Goal: Task Accomplishment & Management: Use online tool/utility

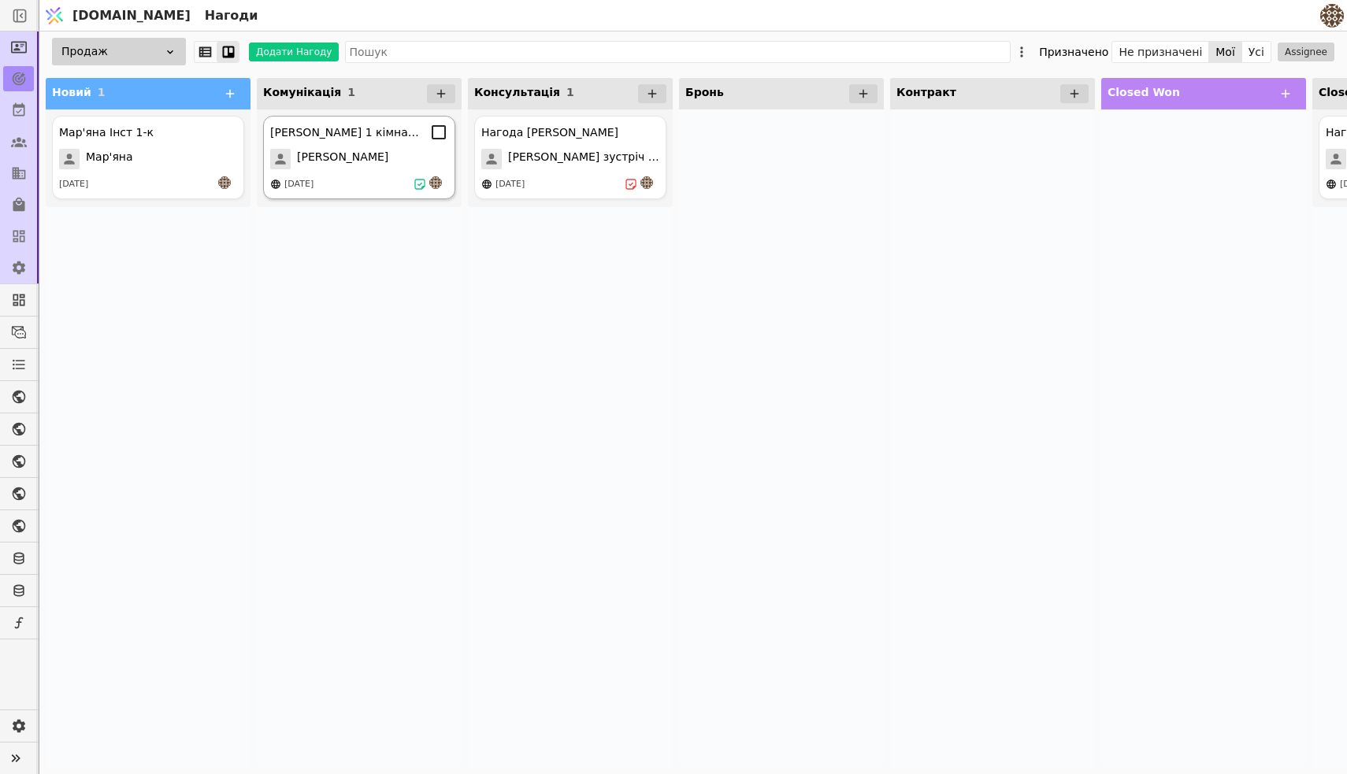
click at [357, 150] on div "[PERSON_NAME]" at bounding box center [359, 159] width 178 height 20
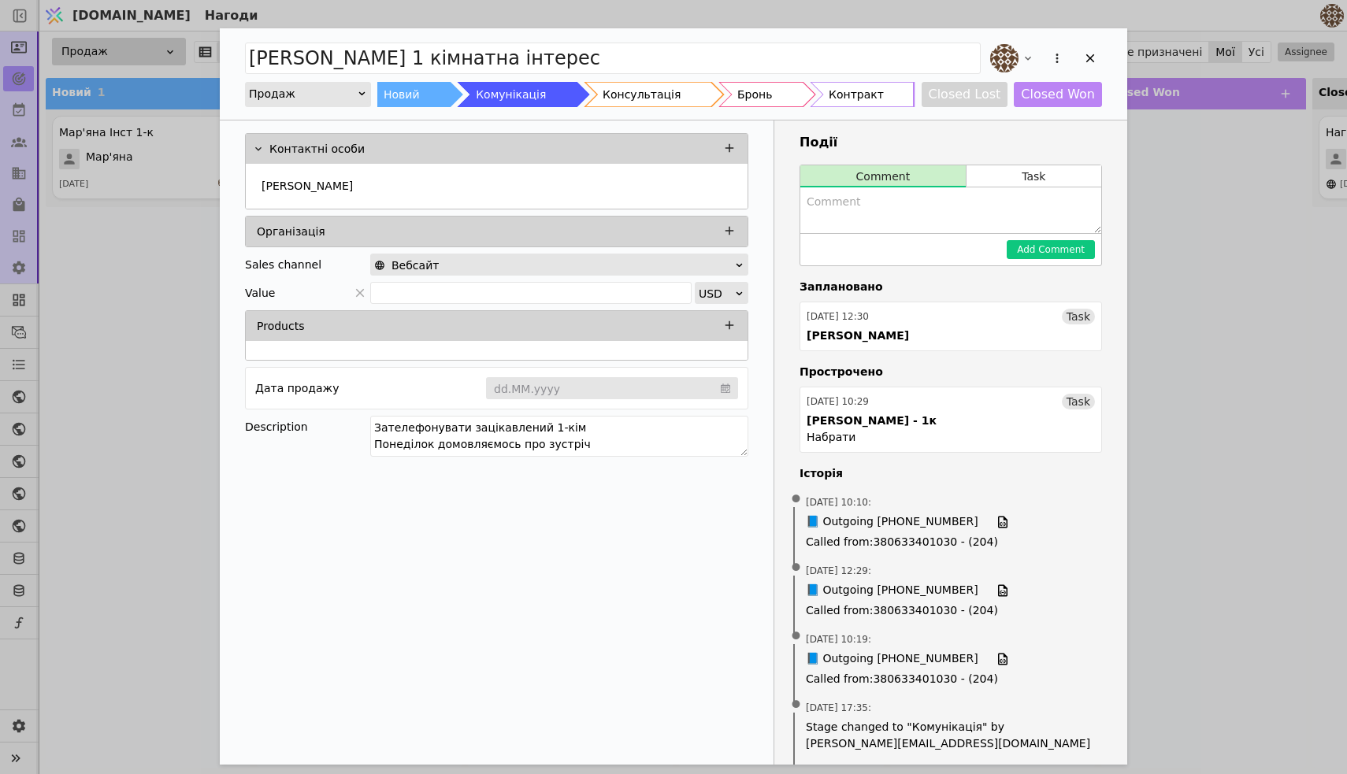
click at [99, 371] on div "[PERSON_NAME] 1 кімнатна інтерес Продаж Новий Комунікація Консультація Бронь Ко…" at bounding box center [673, 387] width 1347 height 774
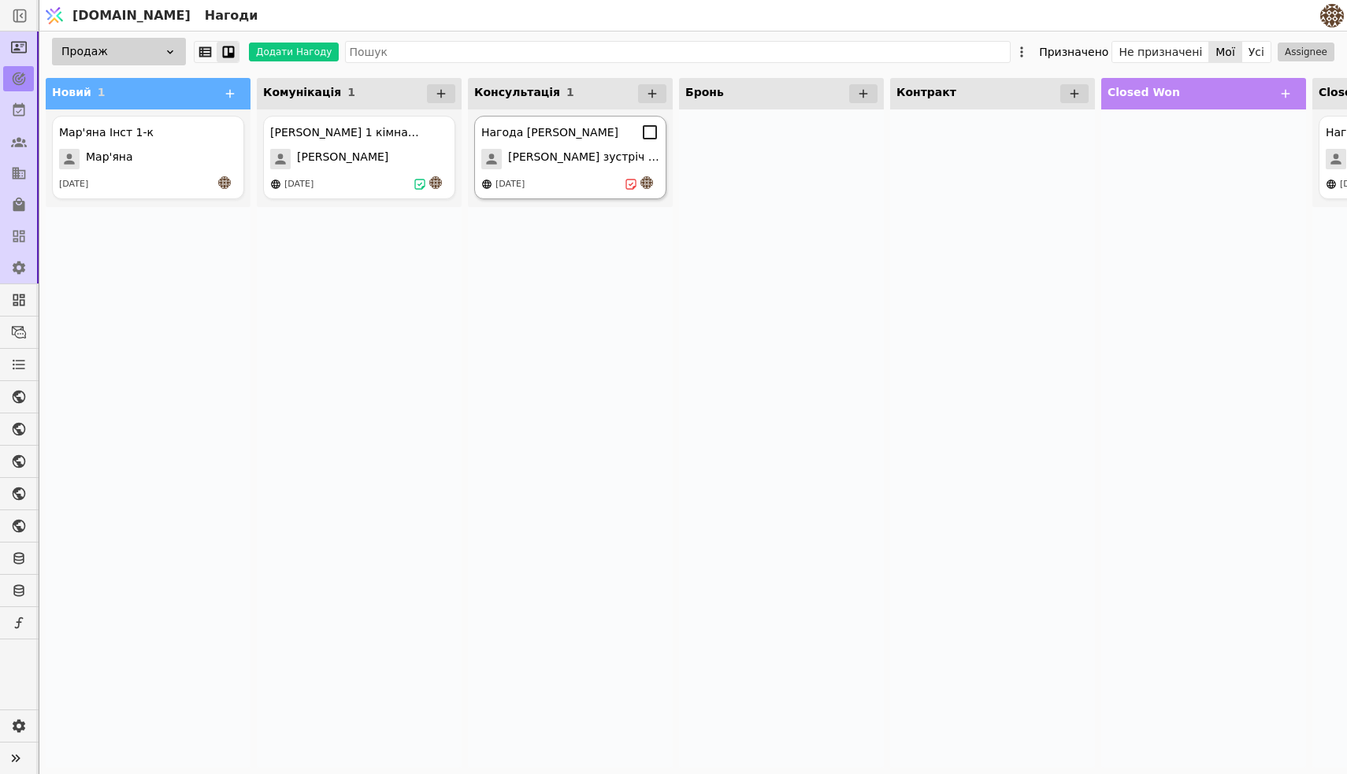
click at [593, 194] on div "Нагода Віталіна Віталіна зустріч 13.08 13.08.2025" at bounding box center [570, 158] width 192 height 84
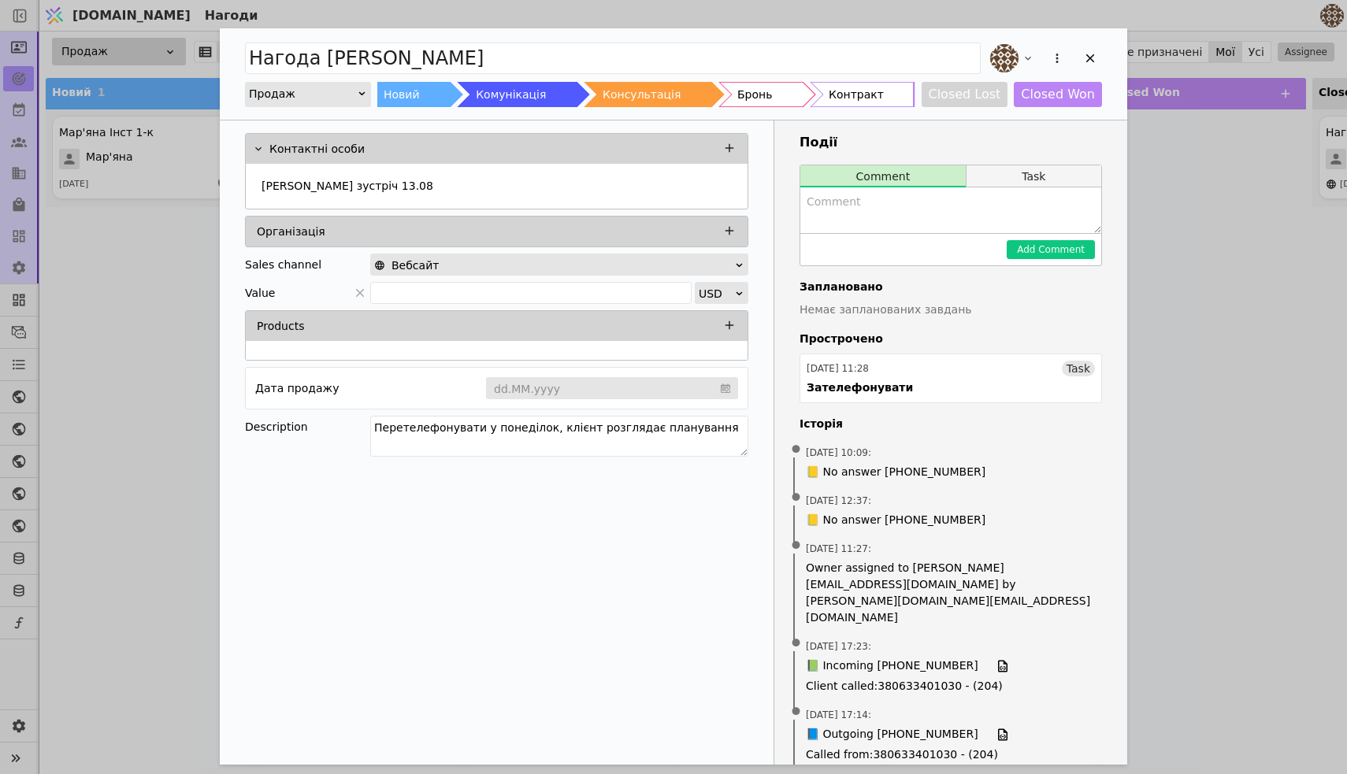
click at [1019, 180] on button "Task" at bounding box center [1034, 176] width 135 height 22
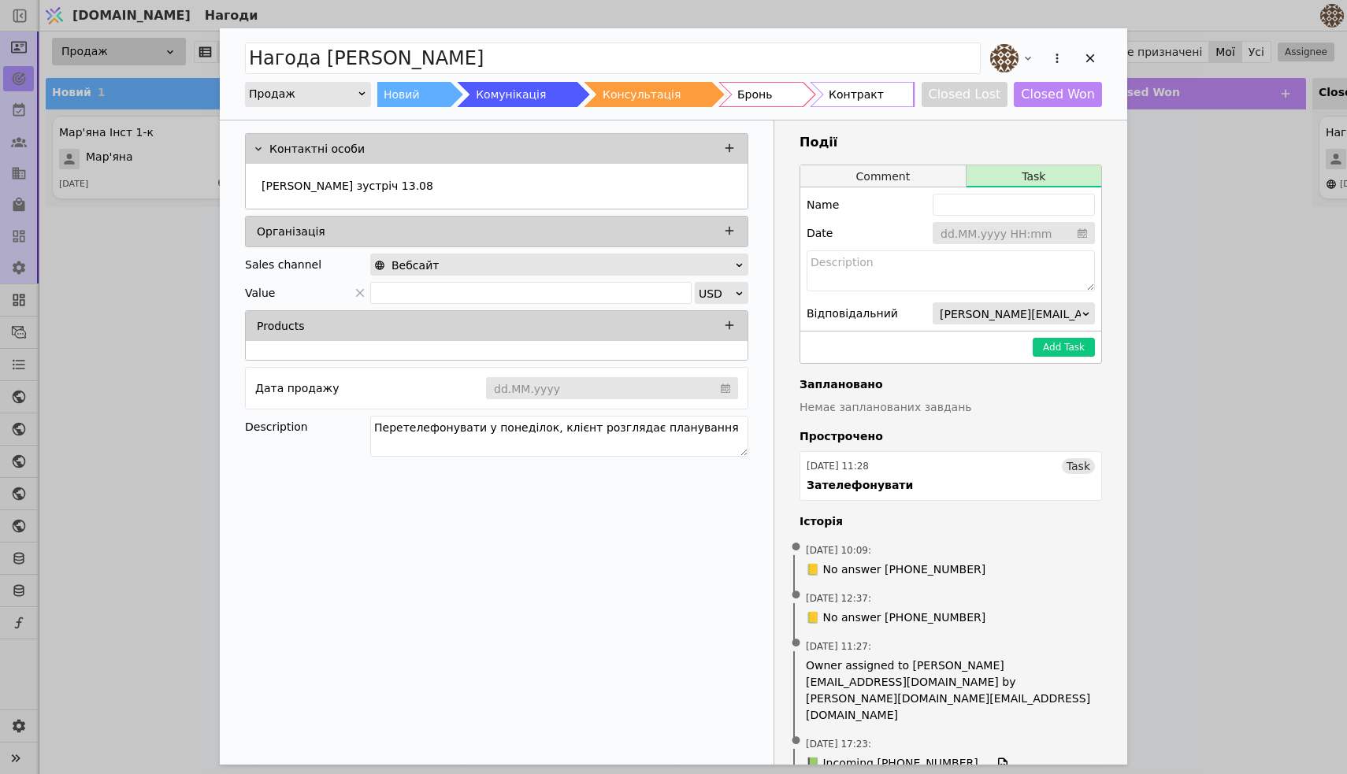
click at [866, 182] on button "Comment" at bounding box center [882, 176] width 165 height 22
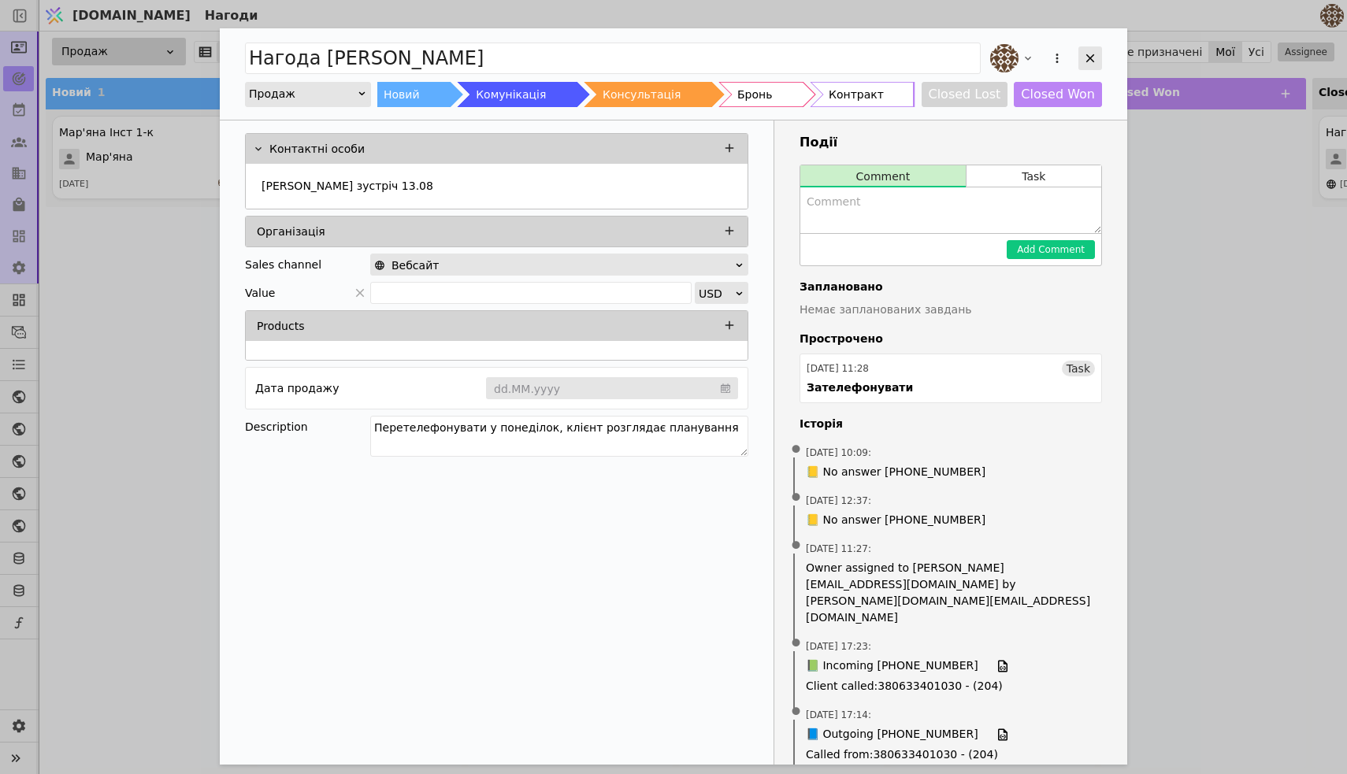
click at [1087, 61] on icon "Add Opportunity" at bounding box center [1090, 58] width 9 height 9
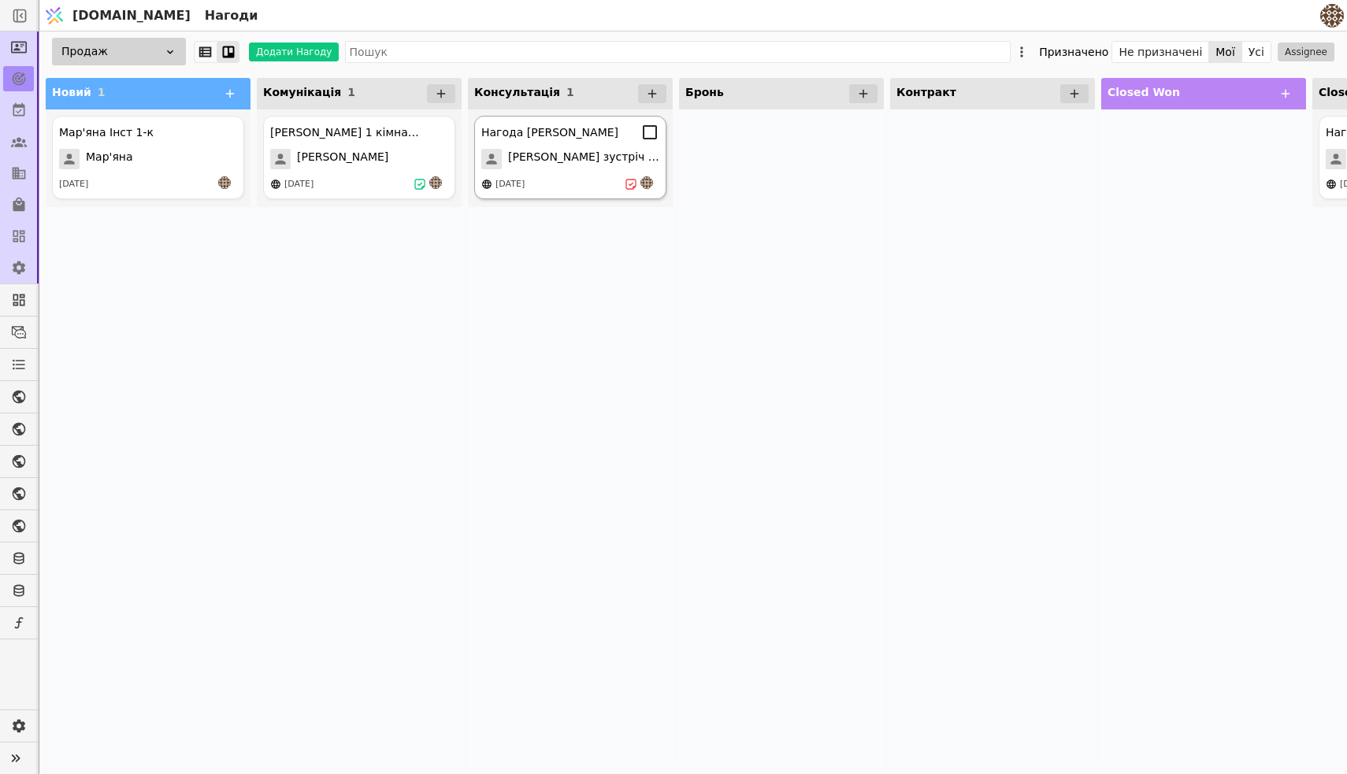
click at [631, 191] on div at bounding box center [642, 184] width 35 height 16
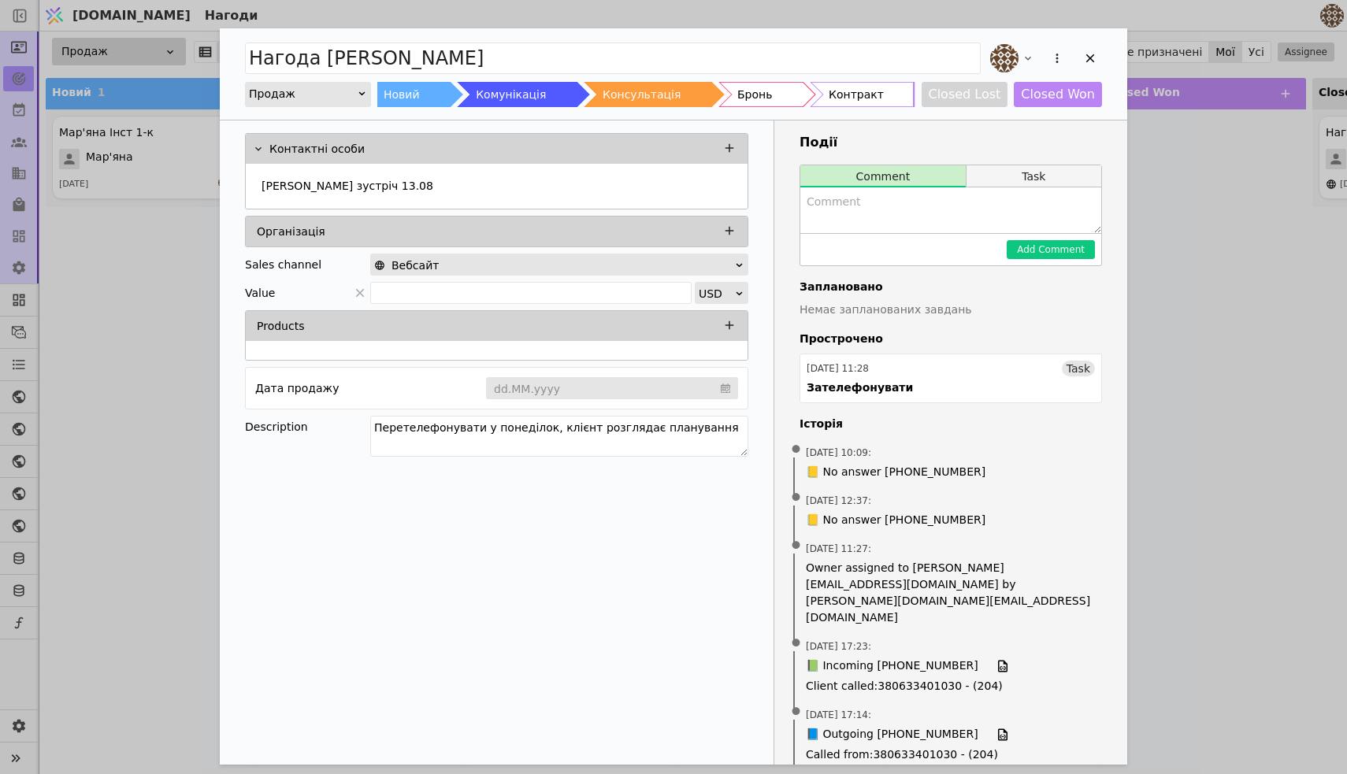
click at [1010, 174] on button "Task" at bounding box center [1034, 176] width 135 height 22
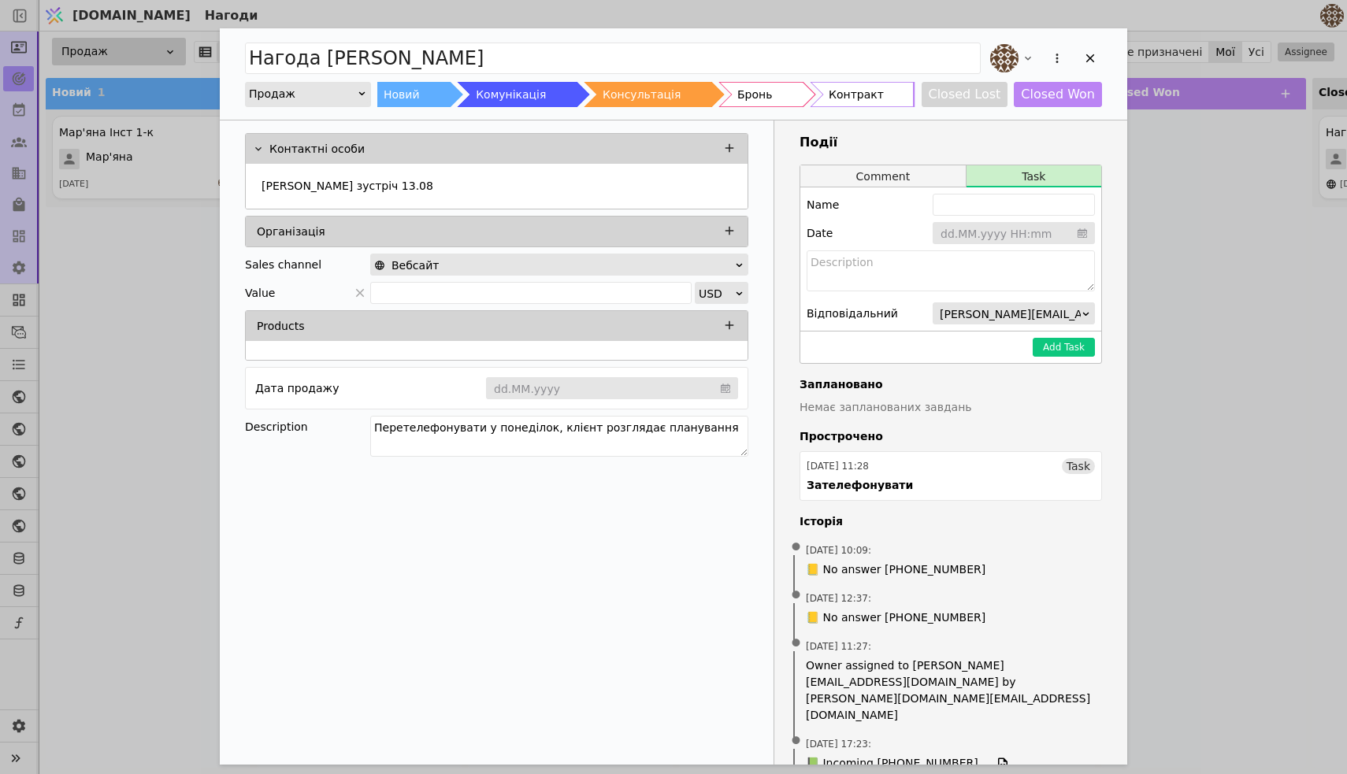
click at [876, 180] on button "Comment" at bounding box center [882, 176] width 165 height 22
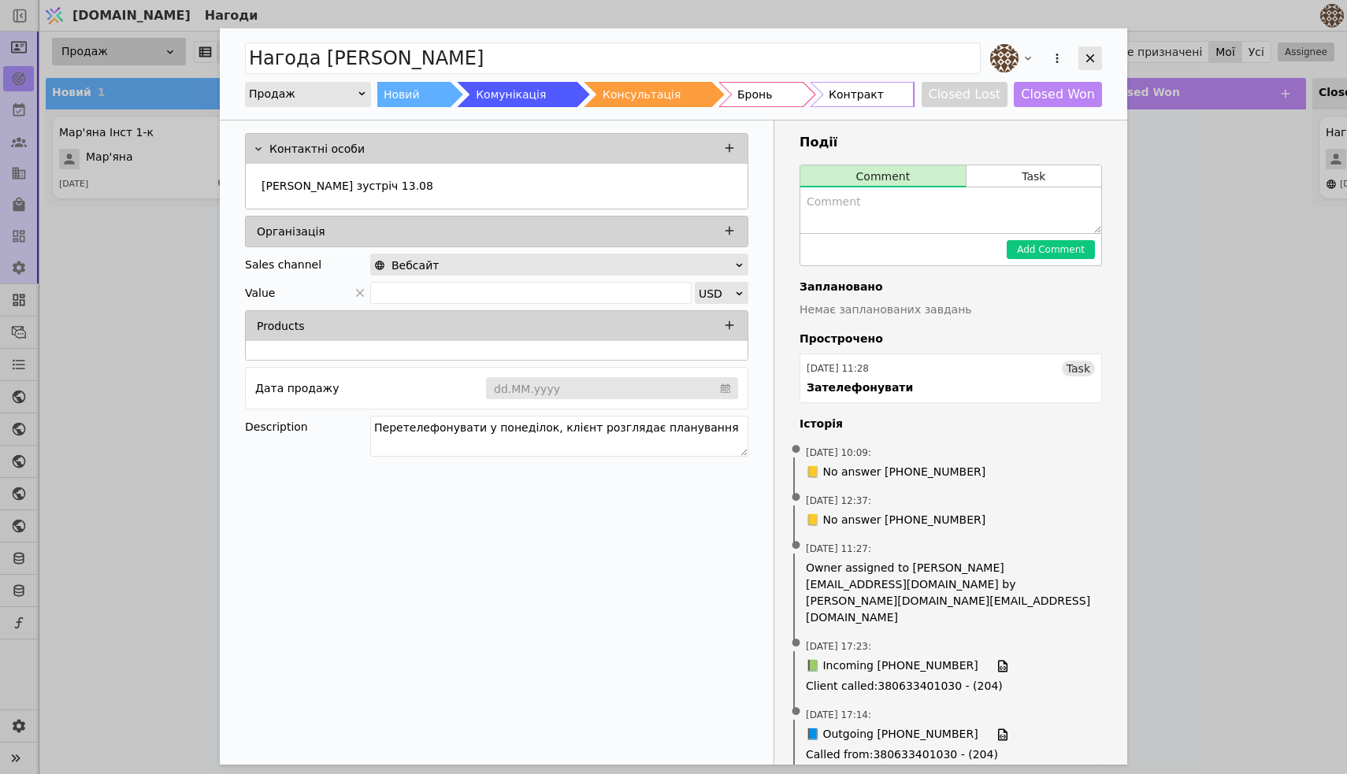
click at [1091, 61] on icon "Add Opportunity" at bounding box center [1090, 58] width 14 height 14
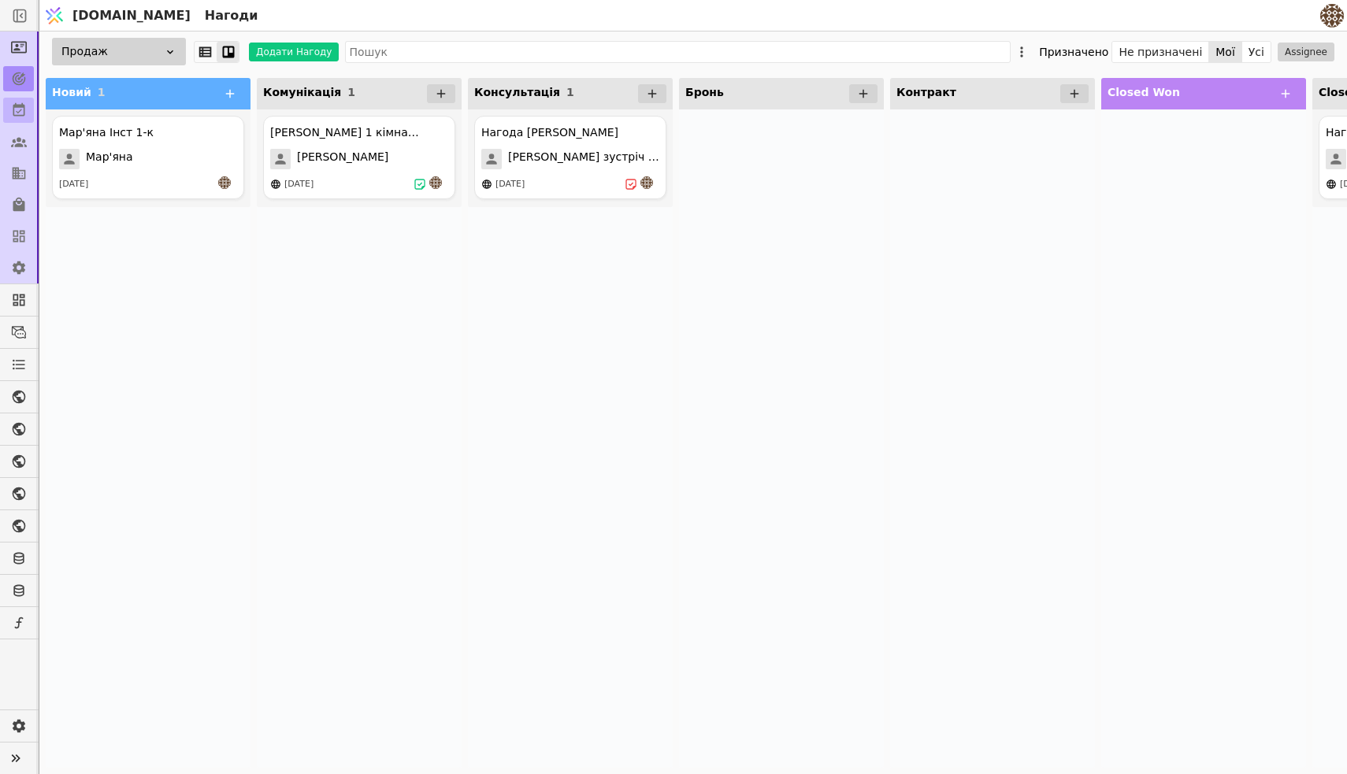
click at [19, 117] on icon at bounding box center [19, 110] width 16 height 16
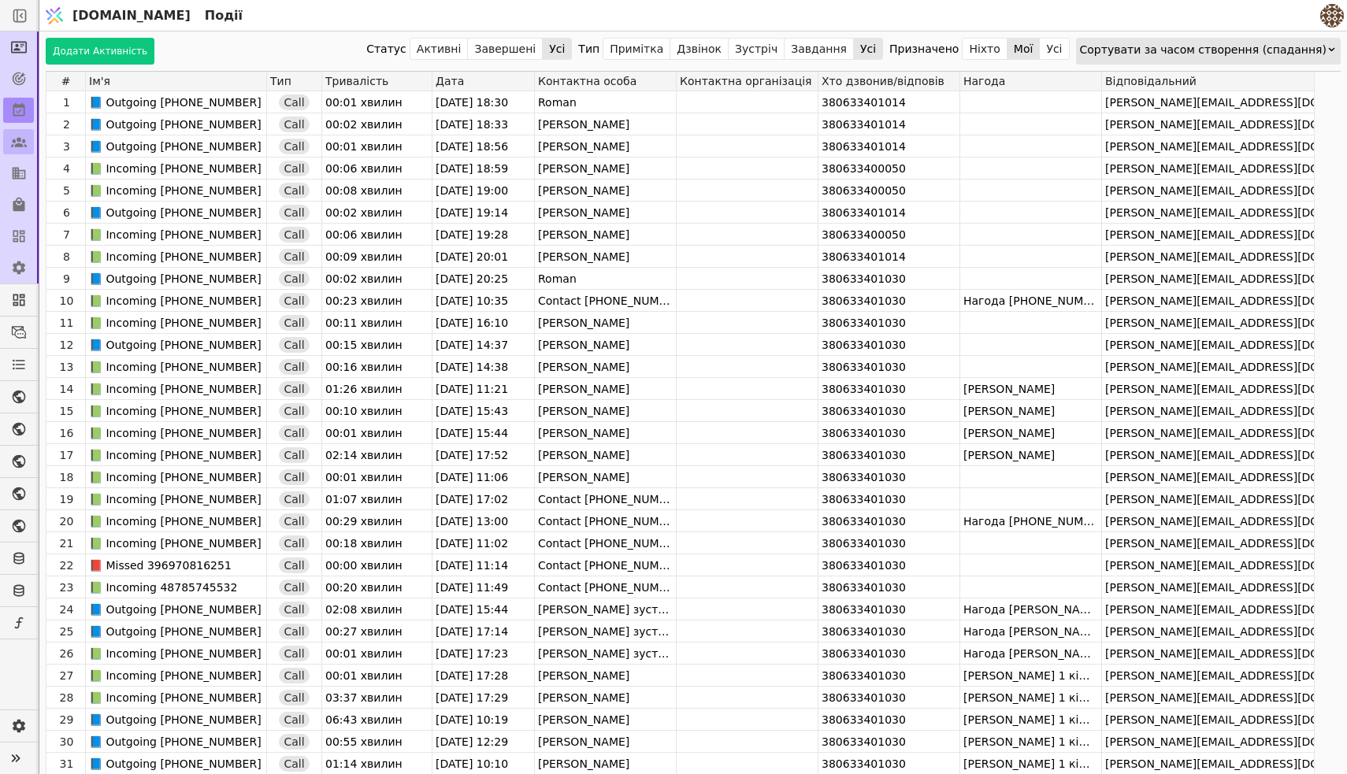
click at [19, 143] on icon at bounding box center [19, 142] width 16 height 16
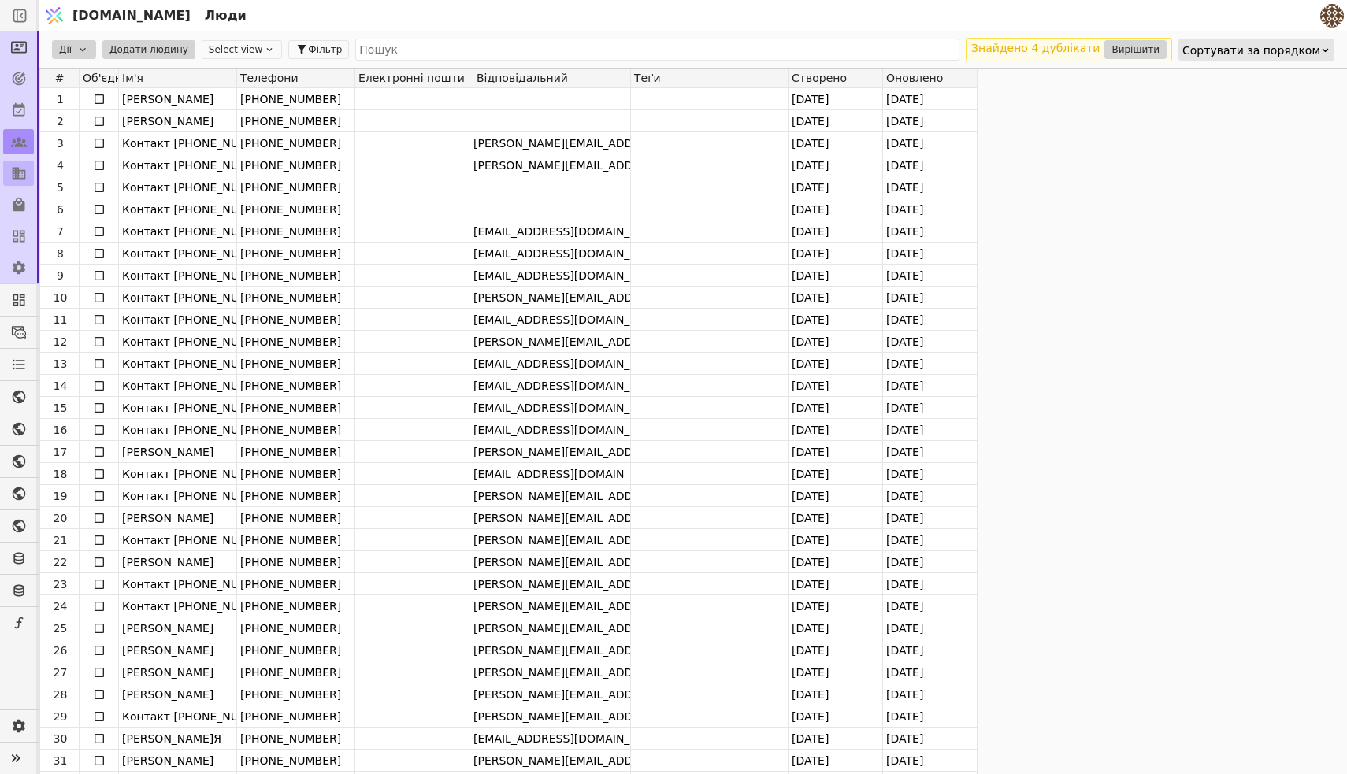
click at [12, 171] on icon at bounding box center [19, 173] width 16 height 16
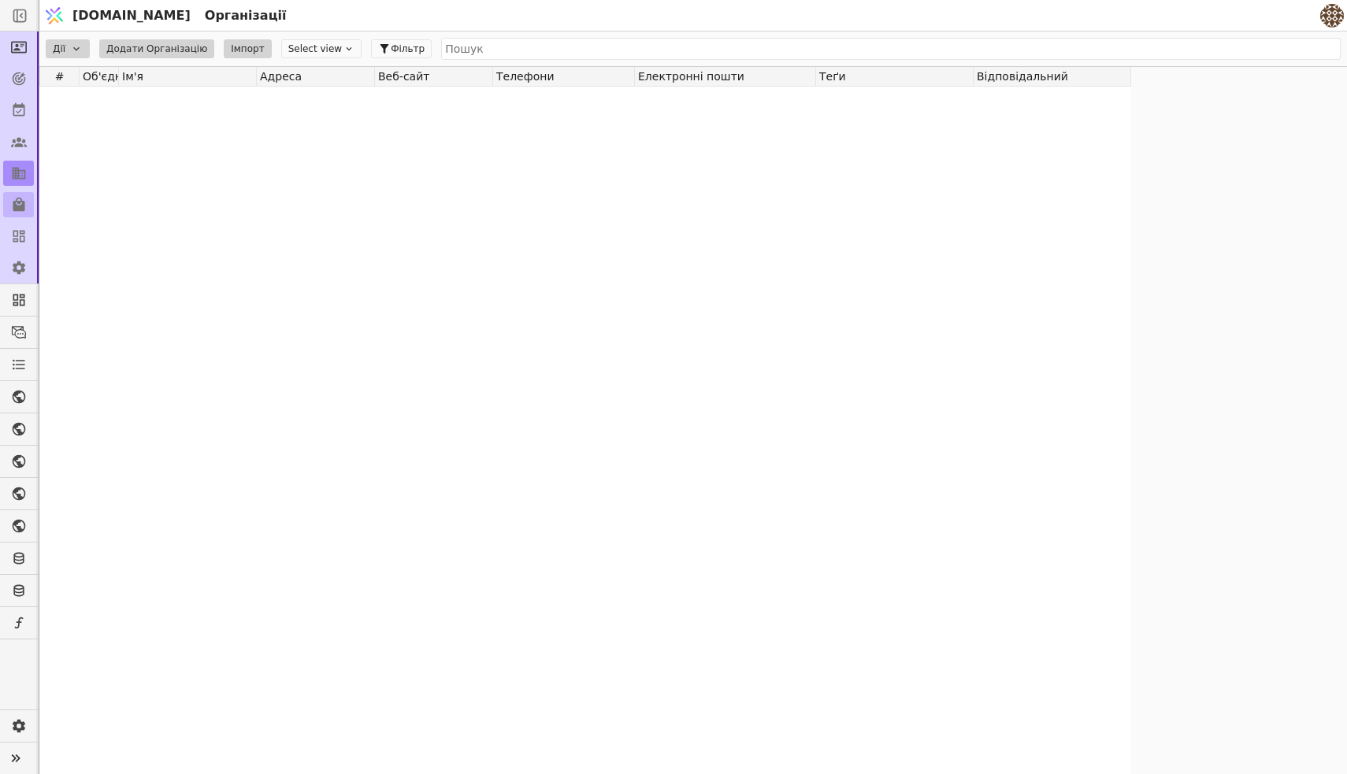
click at [22, 201] on icon at bounding box center [19, 205] width 12 height 14
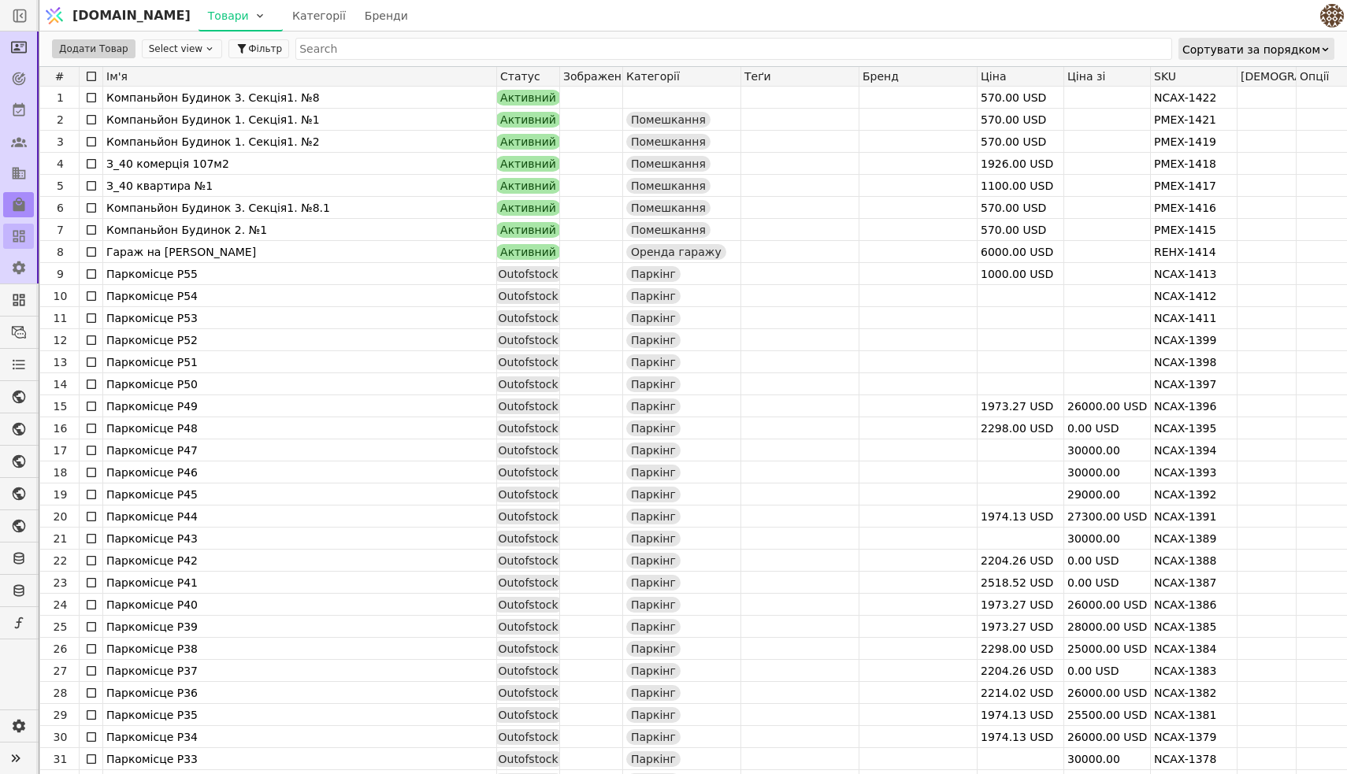
click at [20, 239] on icon at bounding box center [19, 237] width 12 height 12
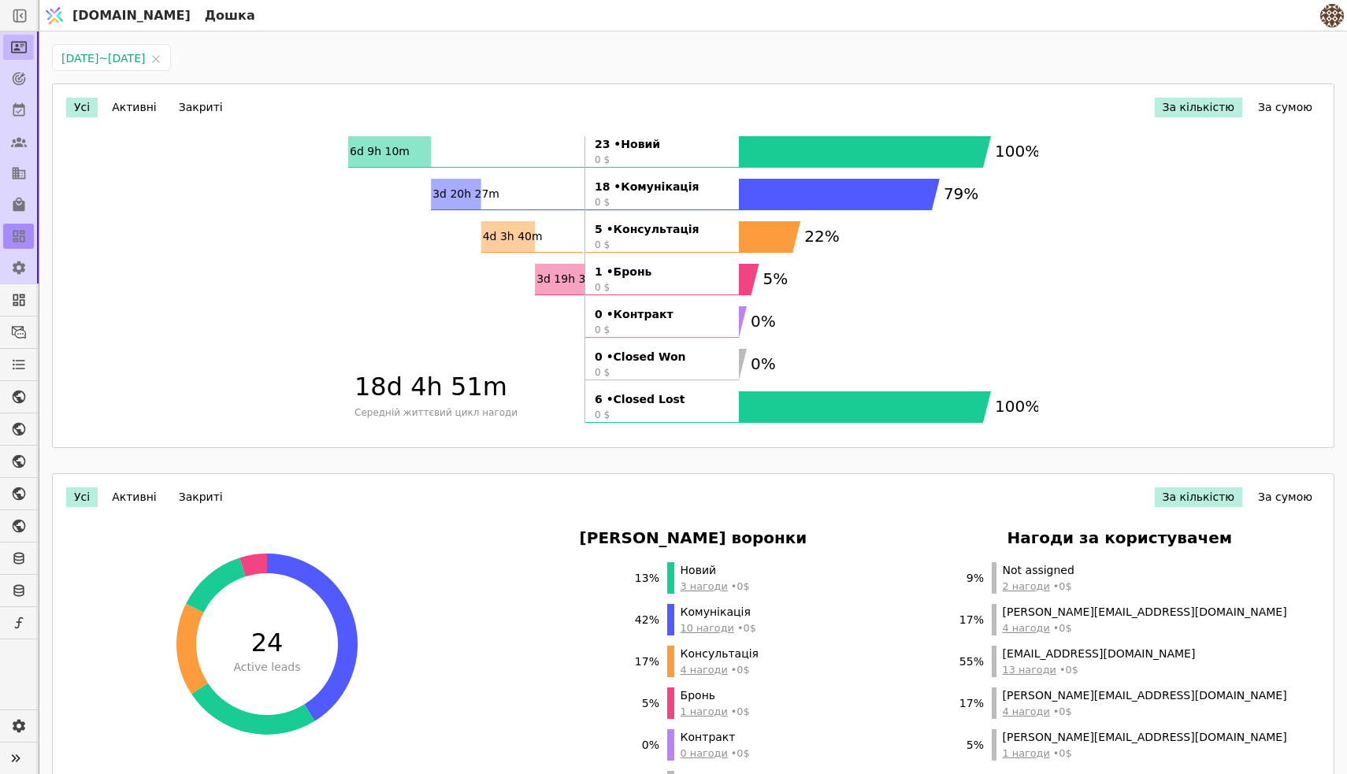
click at [20, 54] on icon at bounding box center [19, 47] width 16 height 16
click at [18, 70] on link at bounding box center [18, 78] width 31 height 25
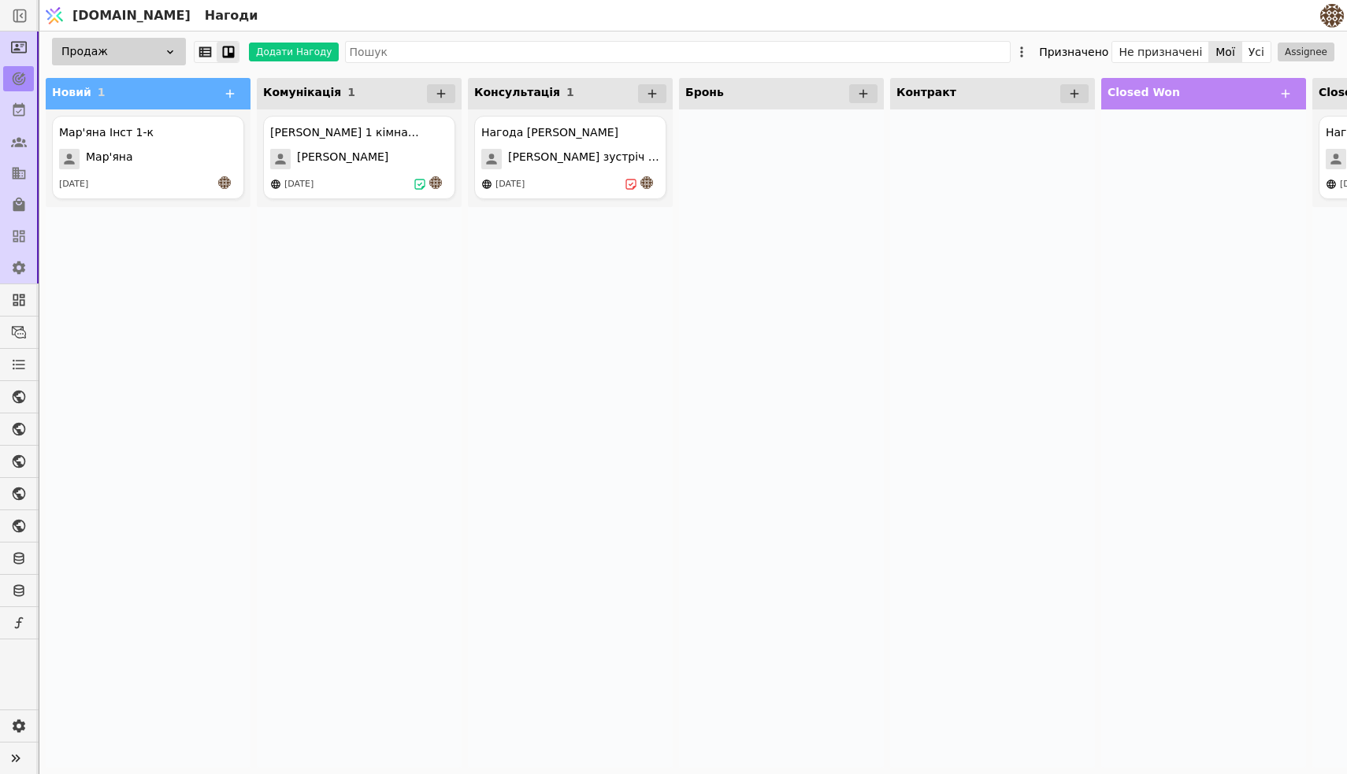
click at [224, 54] on icon at bounding box center [229, 52] width 12 height 12
click at [209, 54] on icon at bounding box center [205, 51] width 13 height 10
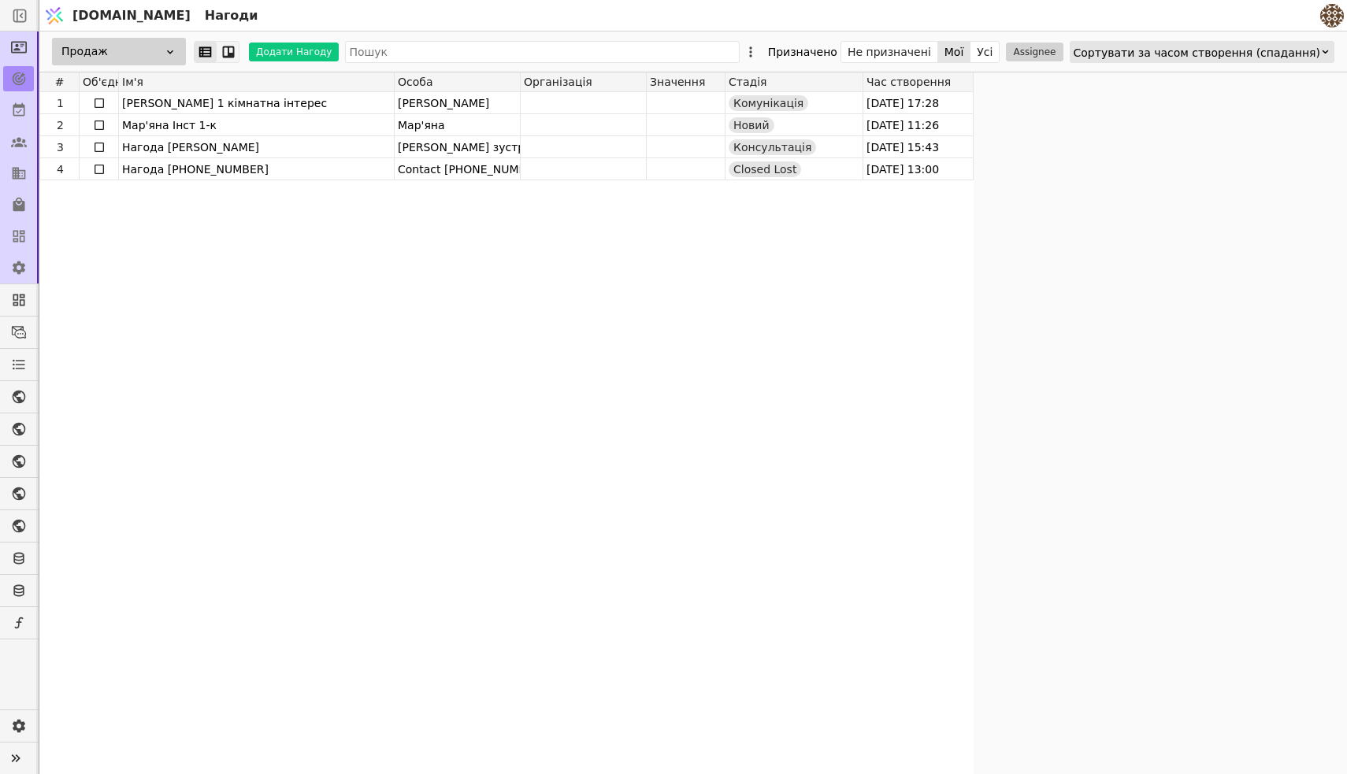
click at [226, 53] on icon at bounding box center [228, 52] width 14 height 14
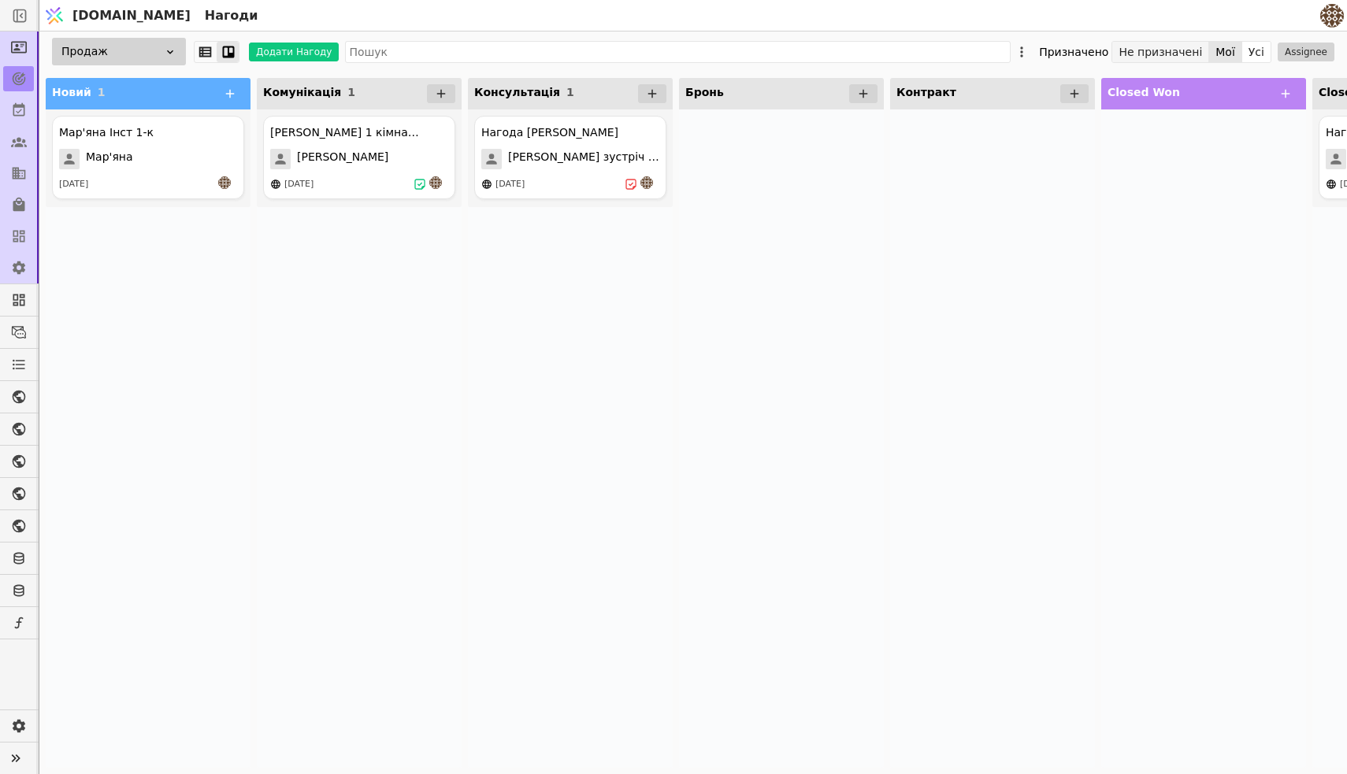
click at [1185, 54] on button "Не призначені" at bounding box center [1160, 52] width 97 height 22
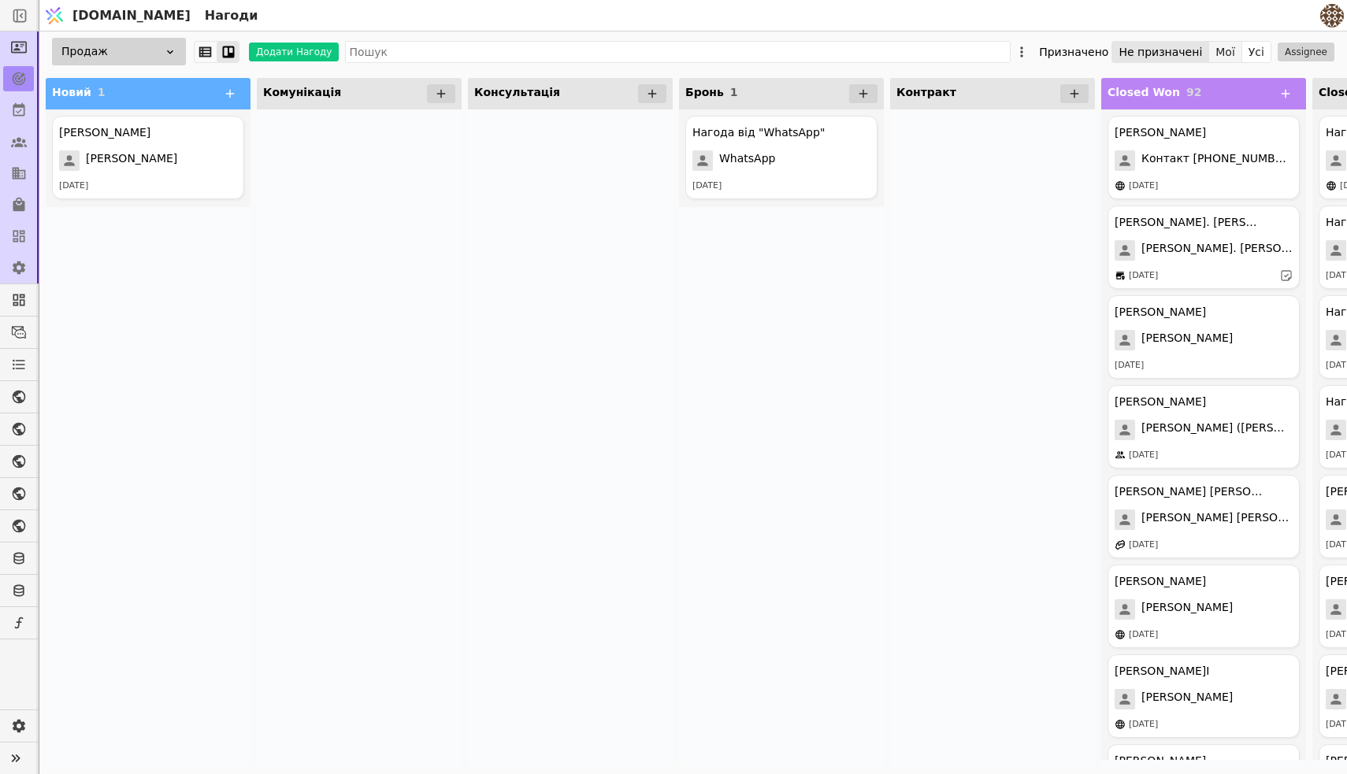
click at [1233, 46] on button "Мої" at bounding box center [1225, 52] width 33 height 22
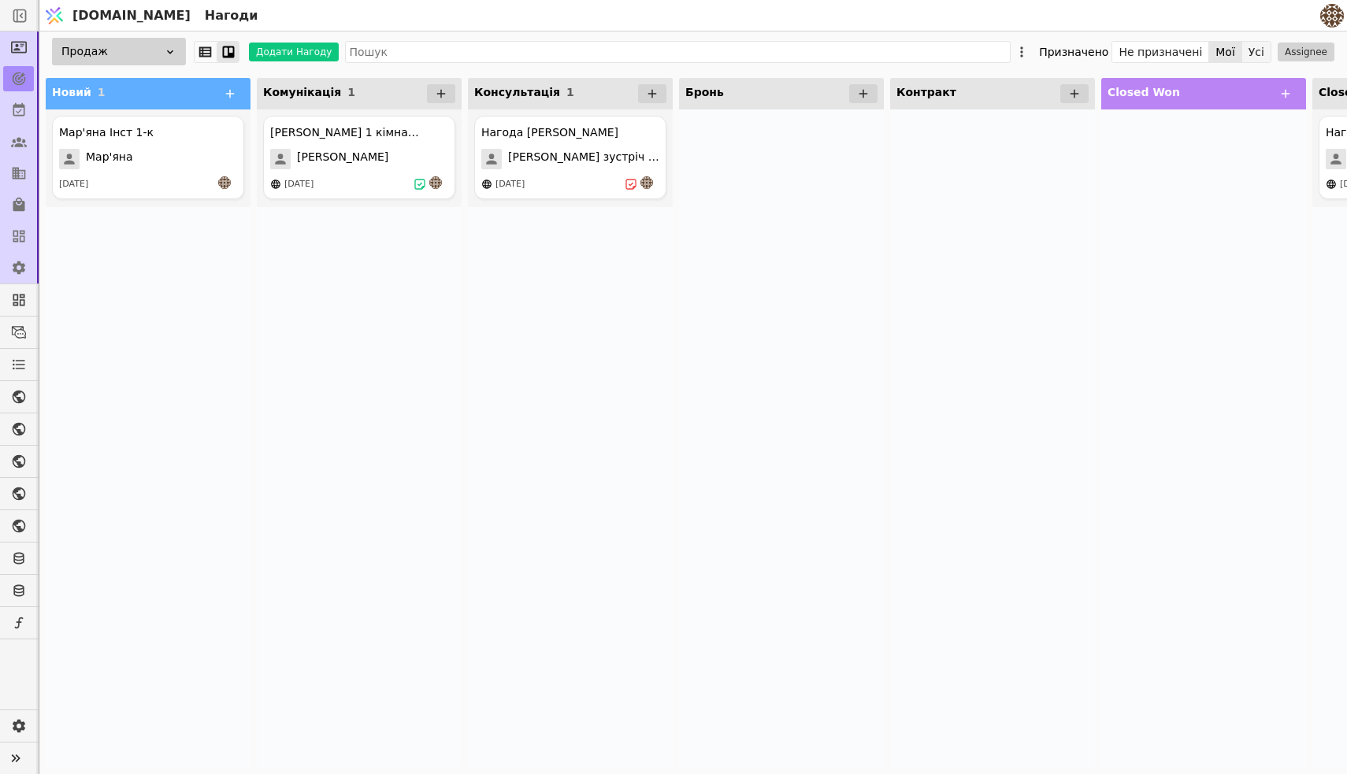
click at [1257, 53] on button "Усі" at bounding box center [1256, 52] width 28 height 22
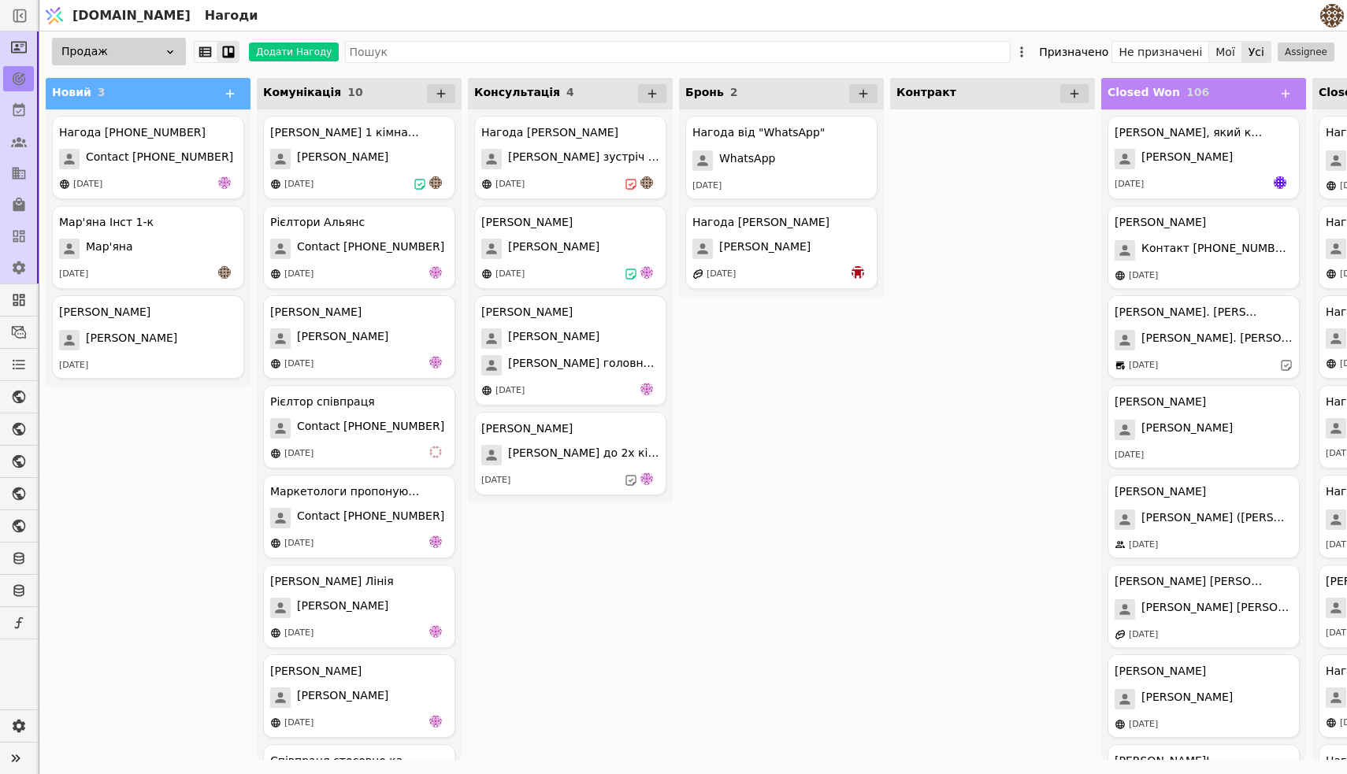
click at [1229, 51] on button "Мої" at bounding box center [1225, 52] width 33 height 22
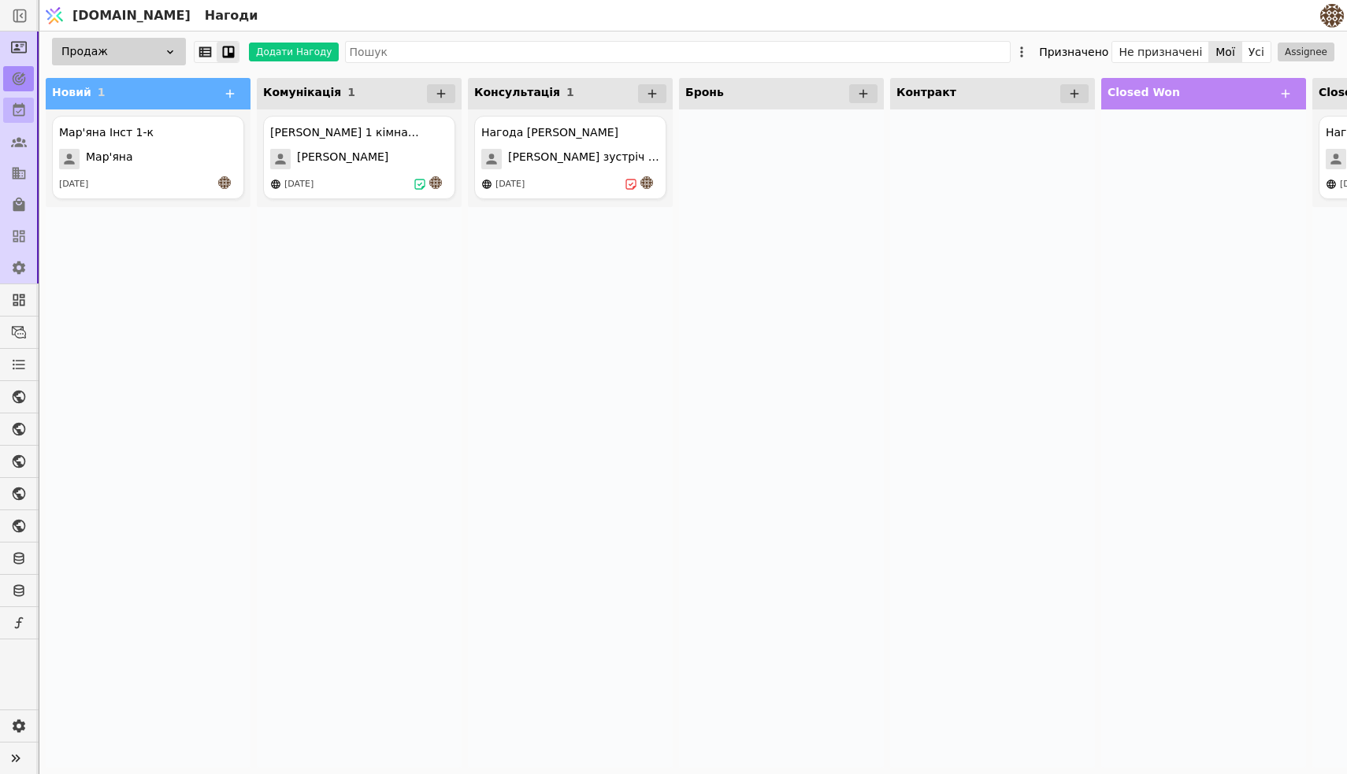
click at [21, 117] on icon at bounding box center [19, 110] width 16 height 16
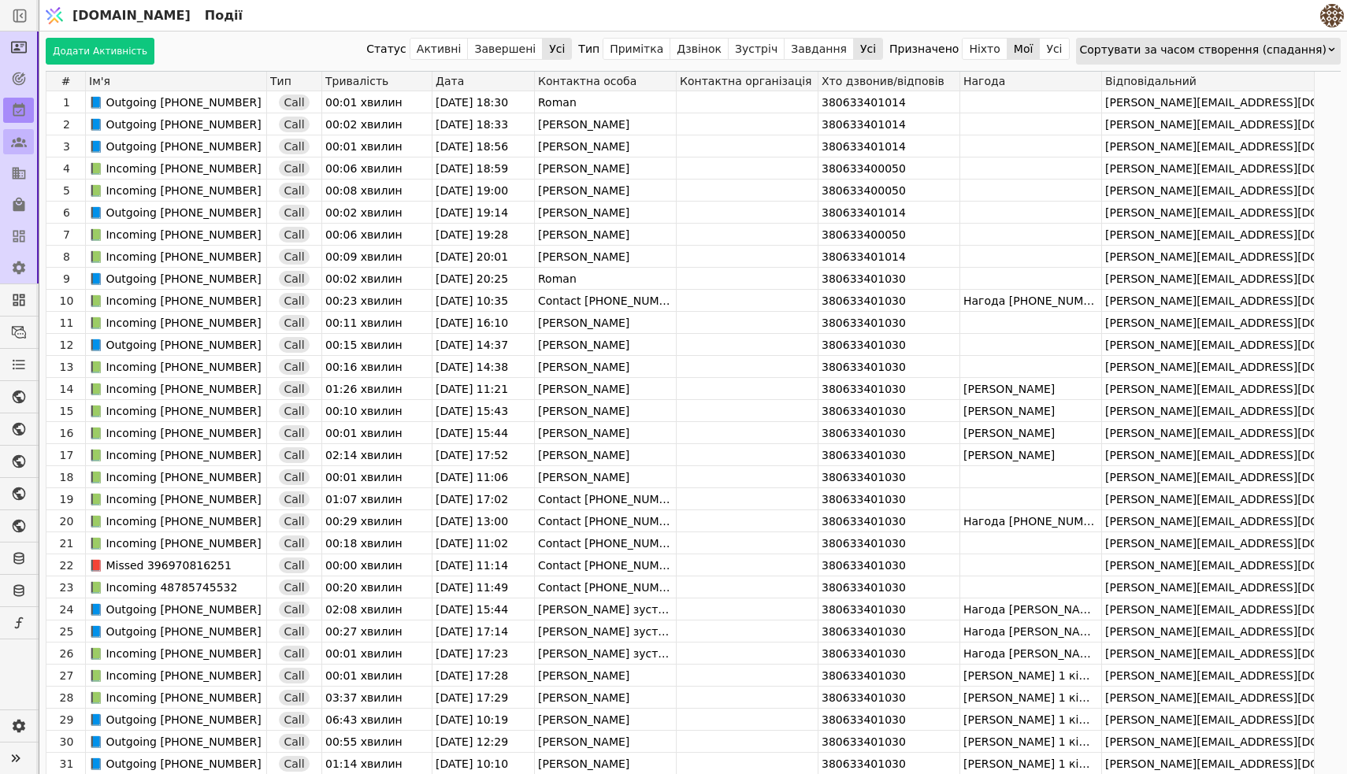
click at [23, 132] on link at bounding box center [18, 141] width 31 height 25
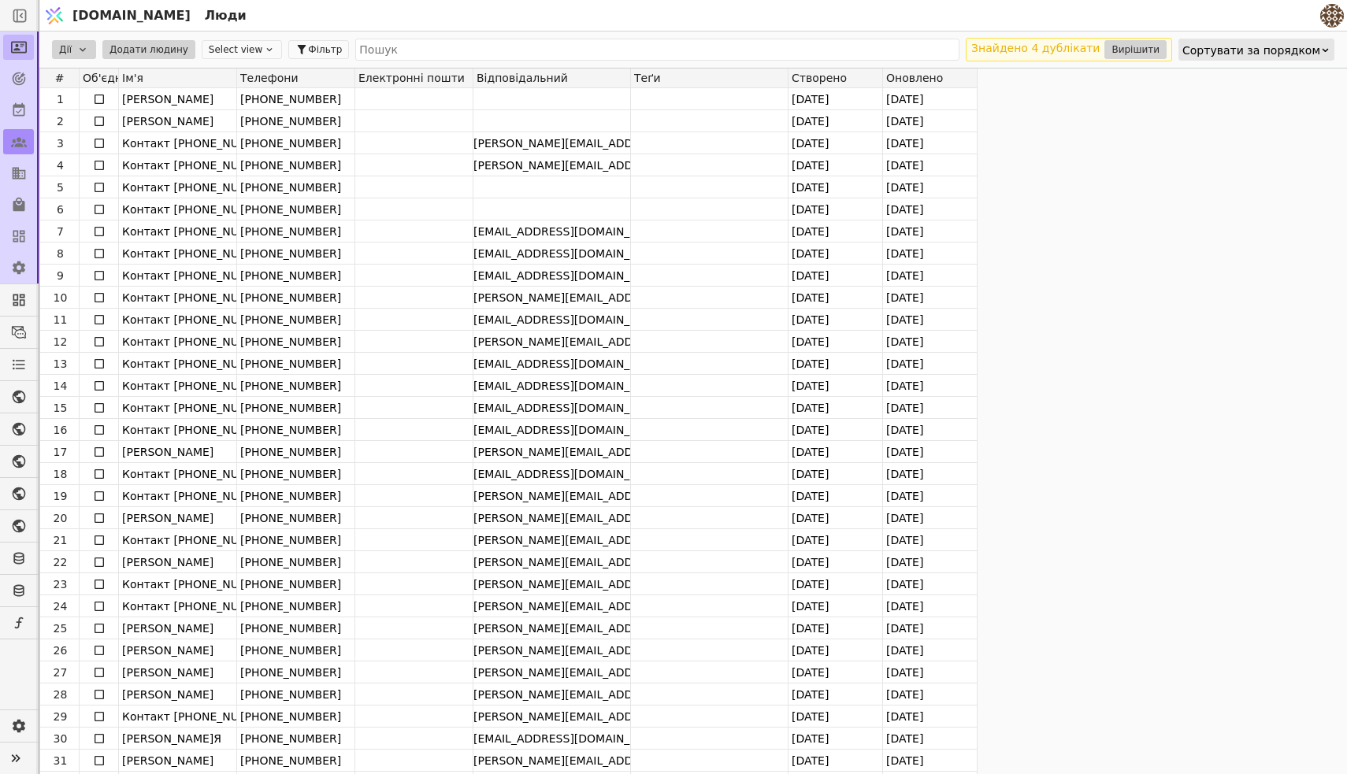
click at [9, 54] on link at bounding box center [18, 47] width 31 height 25
click at [18, 51] on icon at bounding box center [19, 47] width 16 height 16
click at [22, 172] on icon at bounding box center [19, 173] width 16 height 16
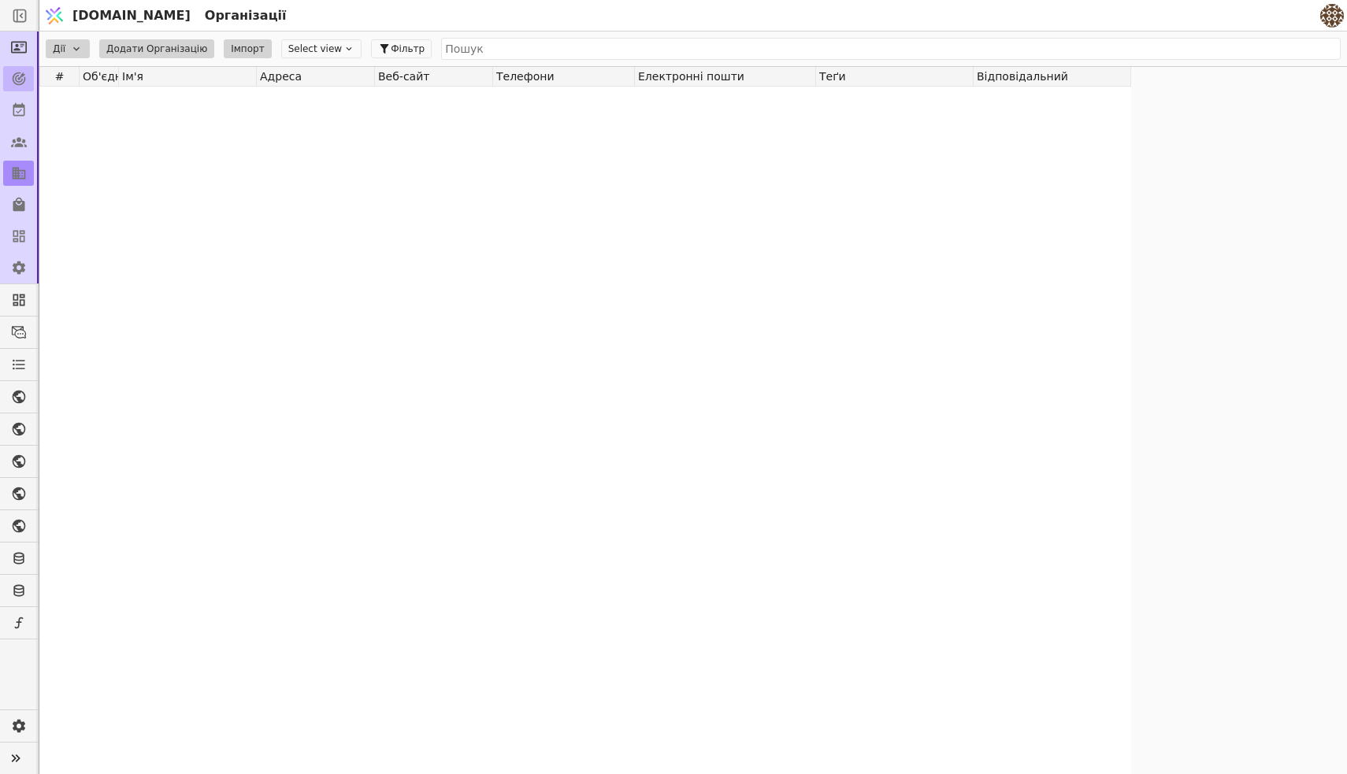
click at [11, 78] on icon at bounding box center [19, 79] width 16 height 16
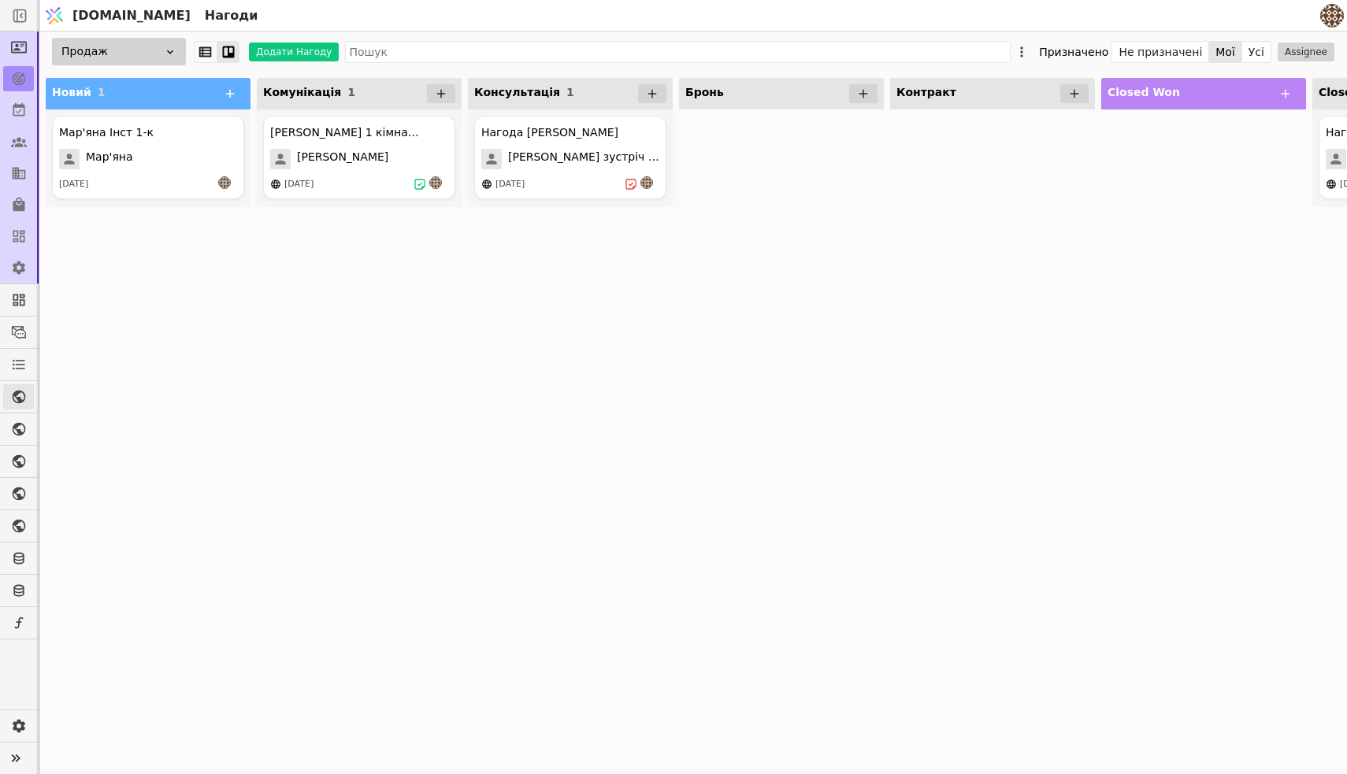
click at [13, 396] on icon at bounding box center [19, 397] width 13 height 13
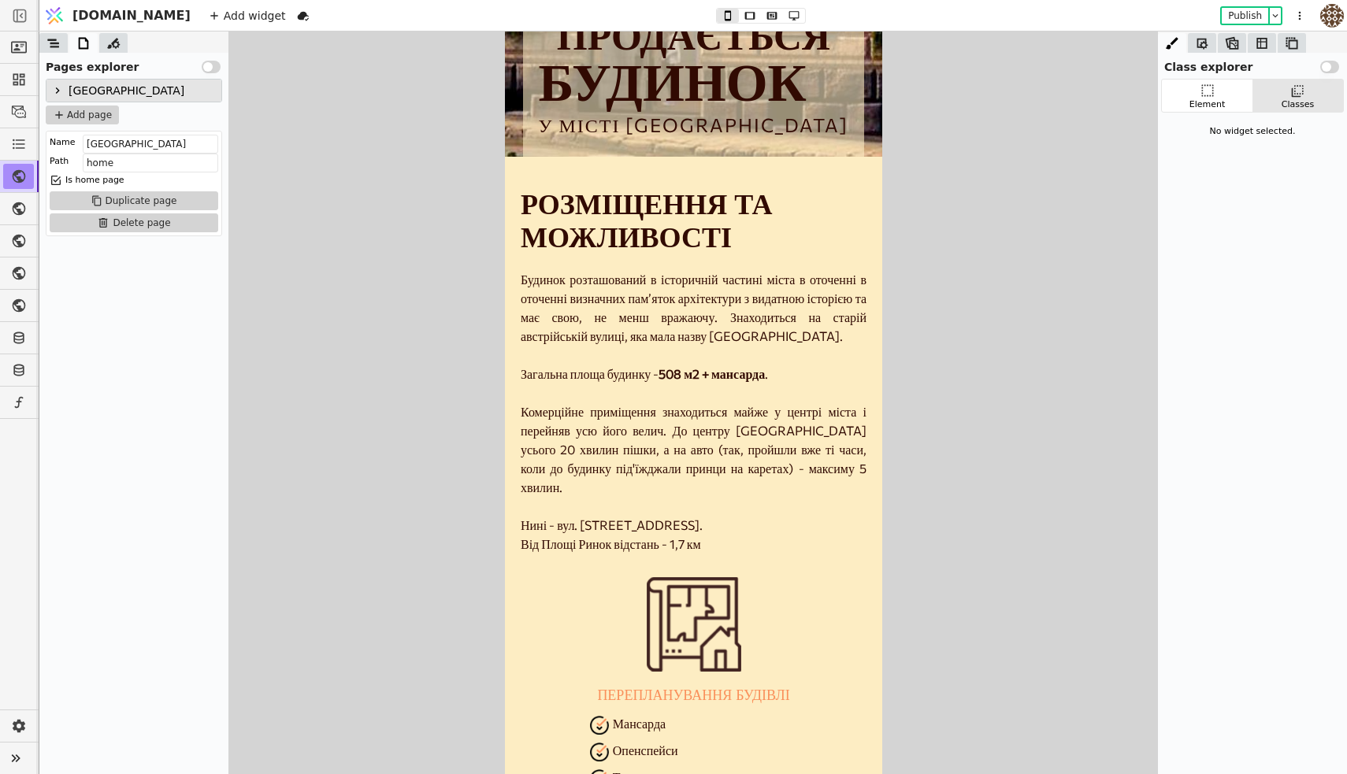
scroll to position [566, 0]
click at [25, 214] on icon at bounding box center [19, 209] width 16 height 16
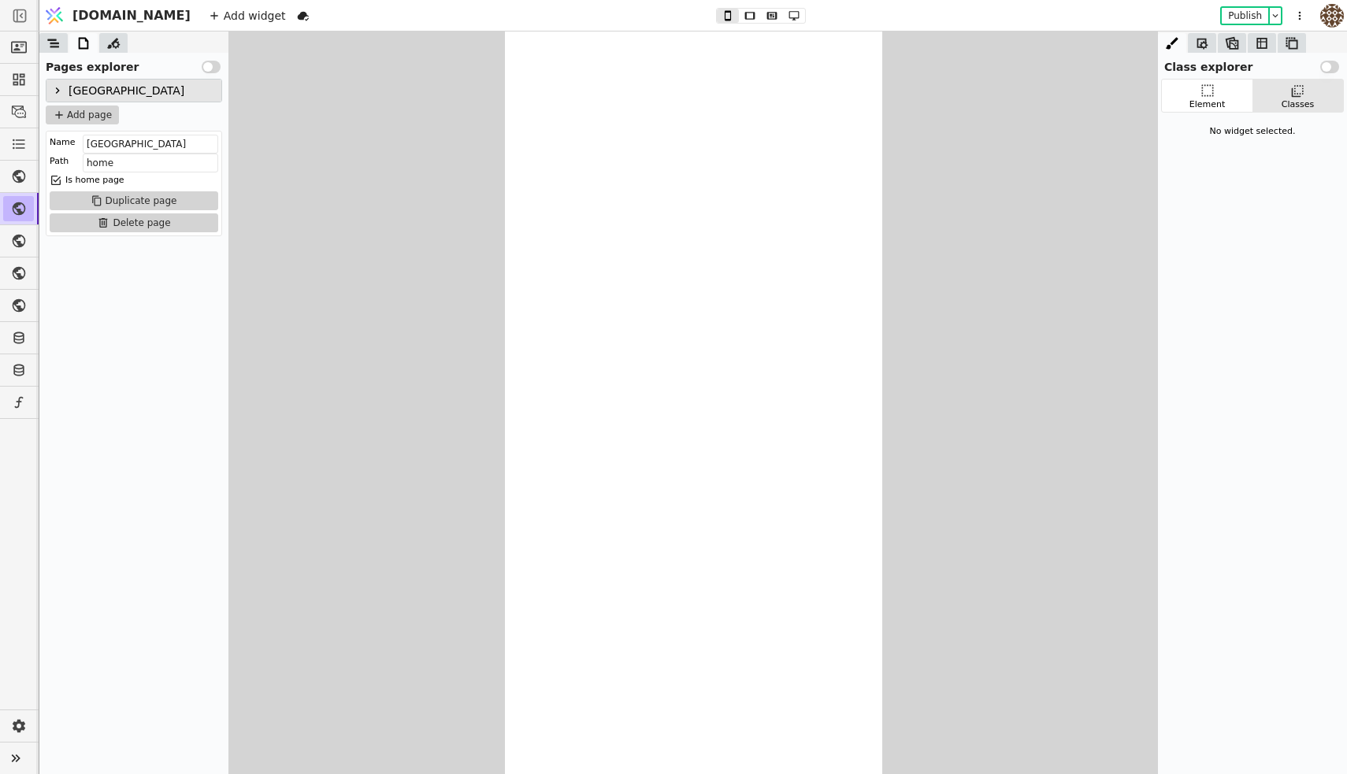
scroll to position [566, 0]
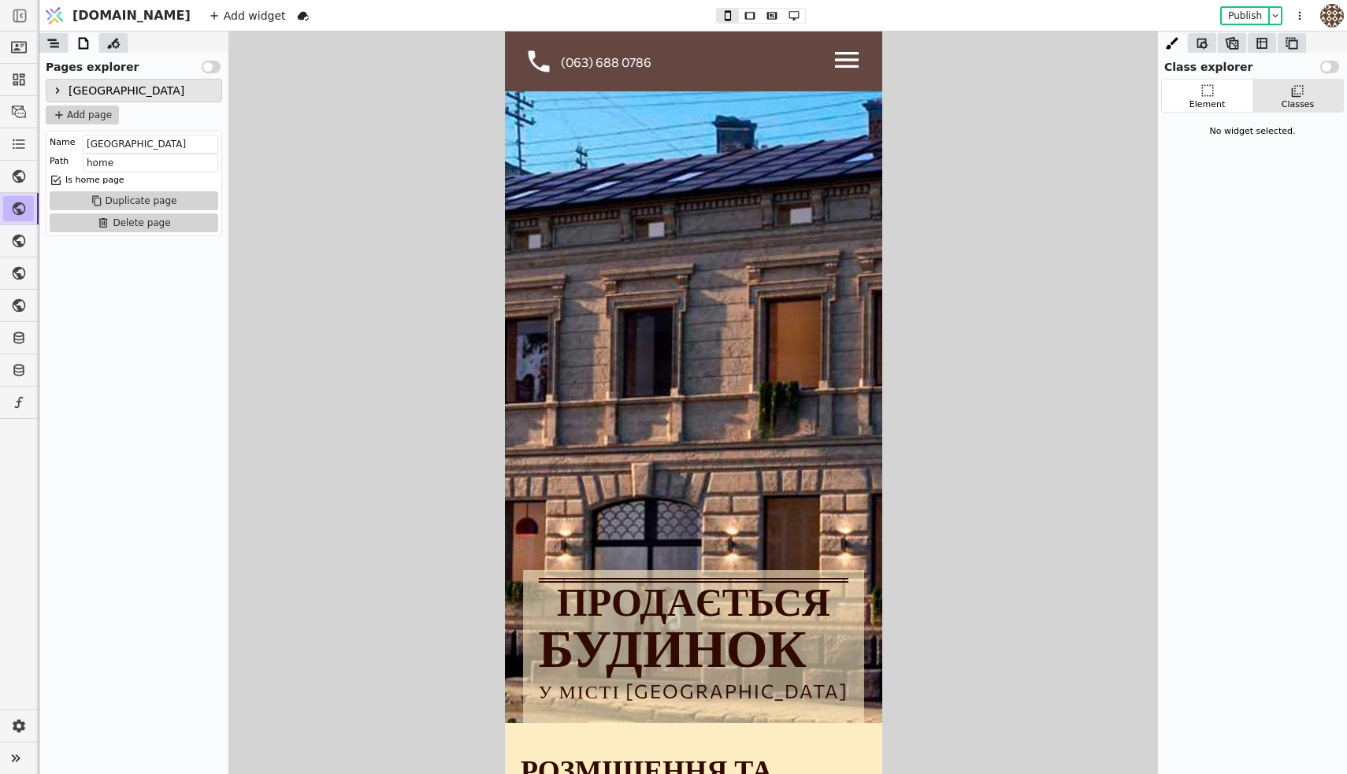
type input "Нова нерухомість у старому місті"
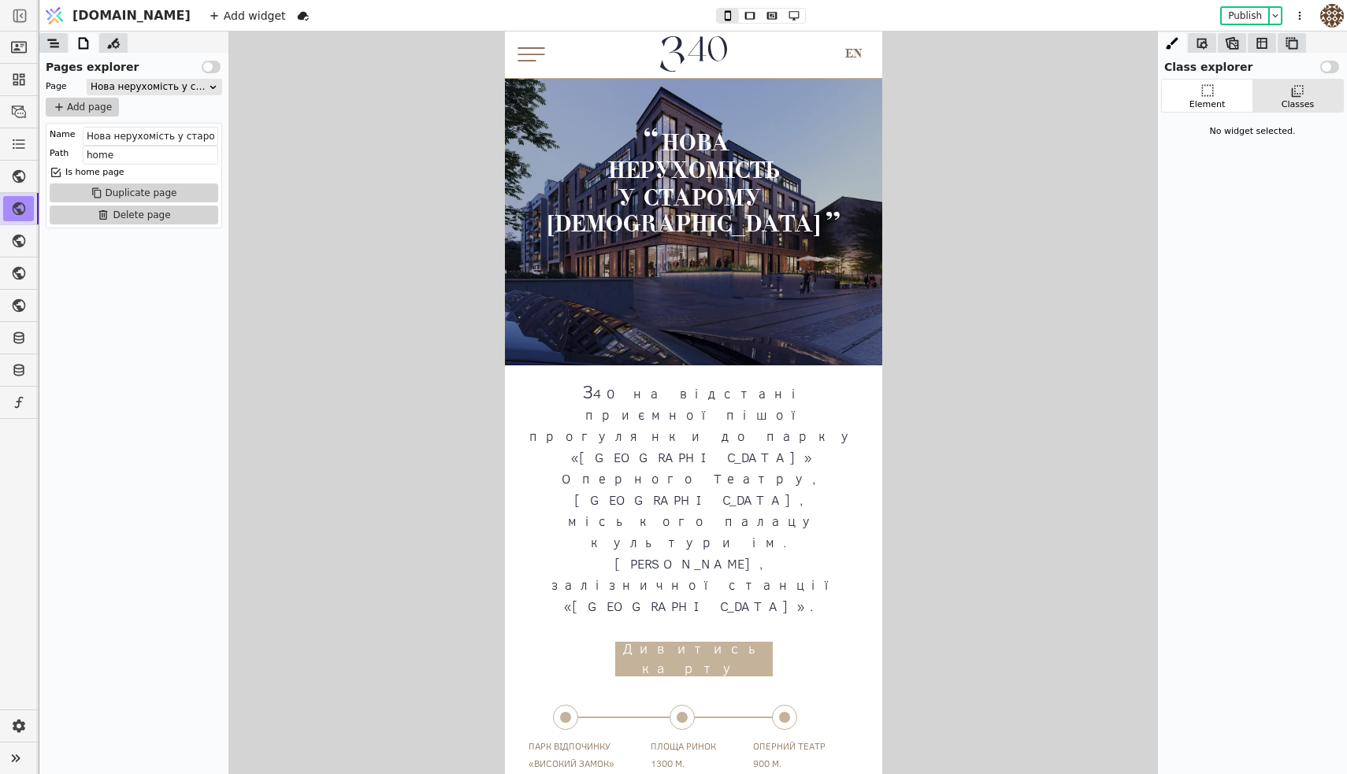
scroll to position [224, 0]
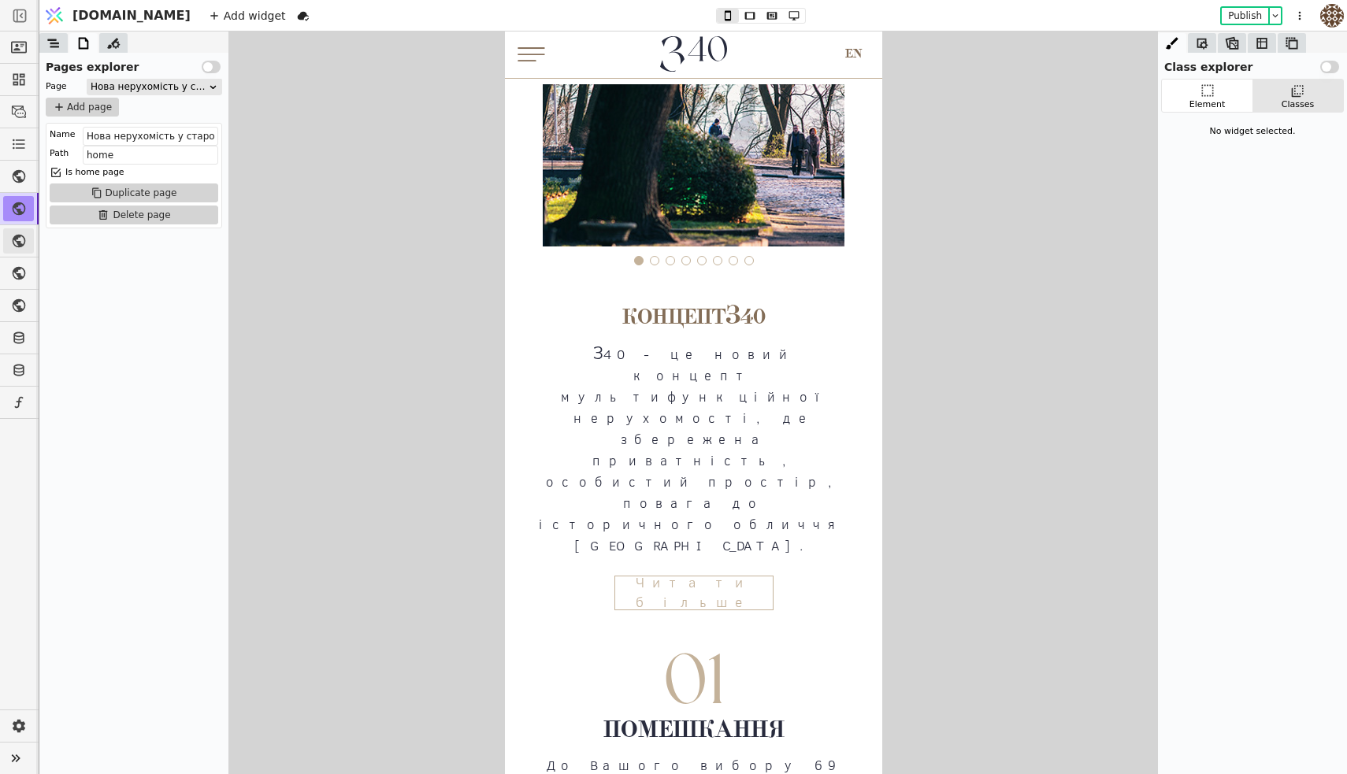
click at [12, 240] on icon at bounding box center [19, 241] width 16 height 16
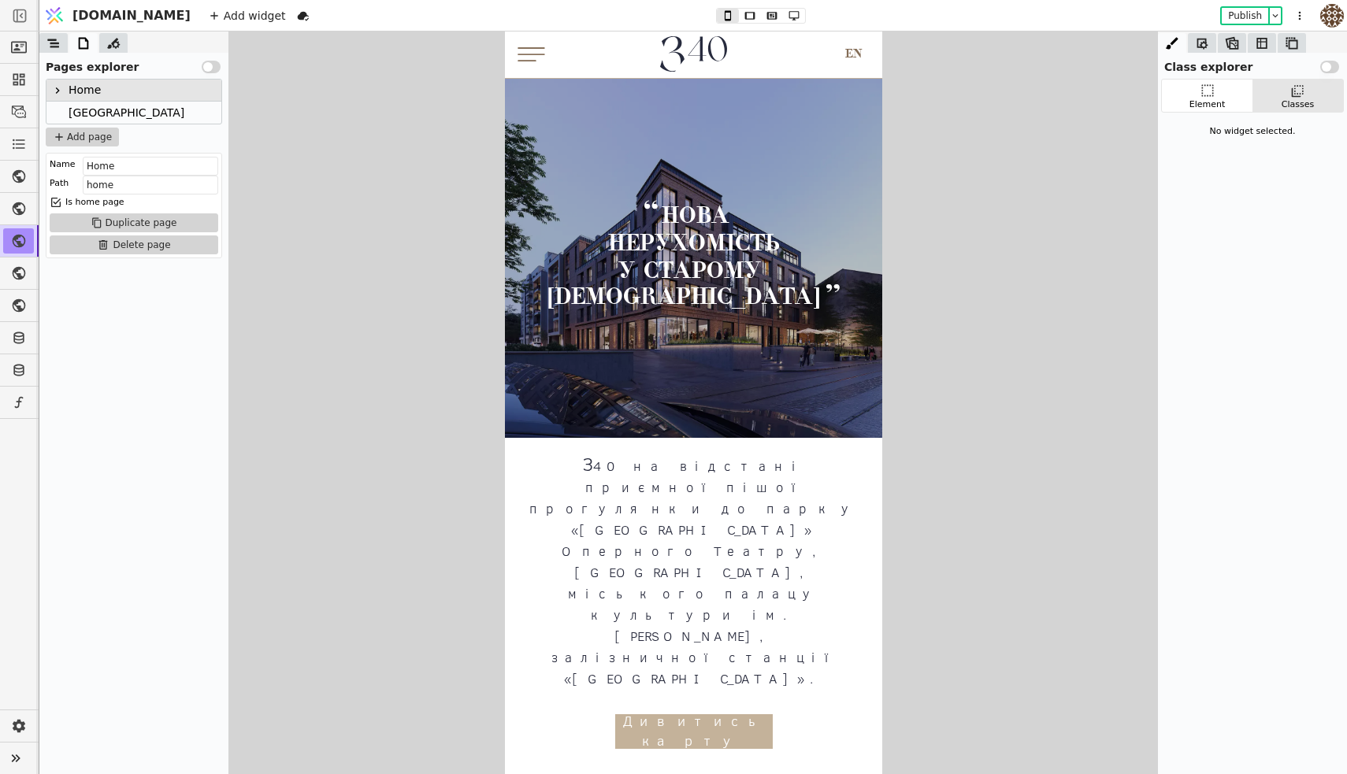
type input "Home"
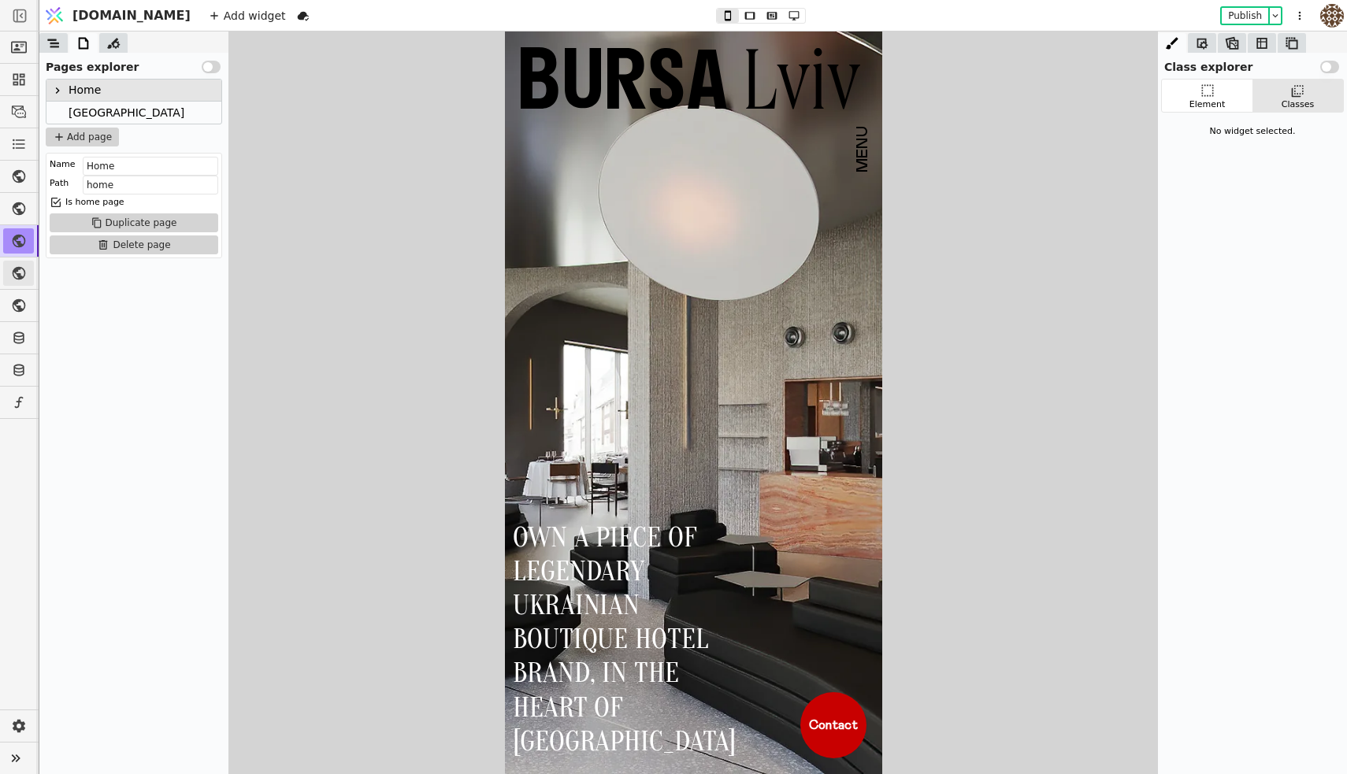
click at [15, 278] on icon at bounding box center [19, 273] width 13 height 13
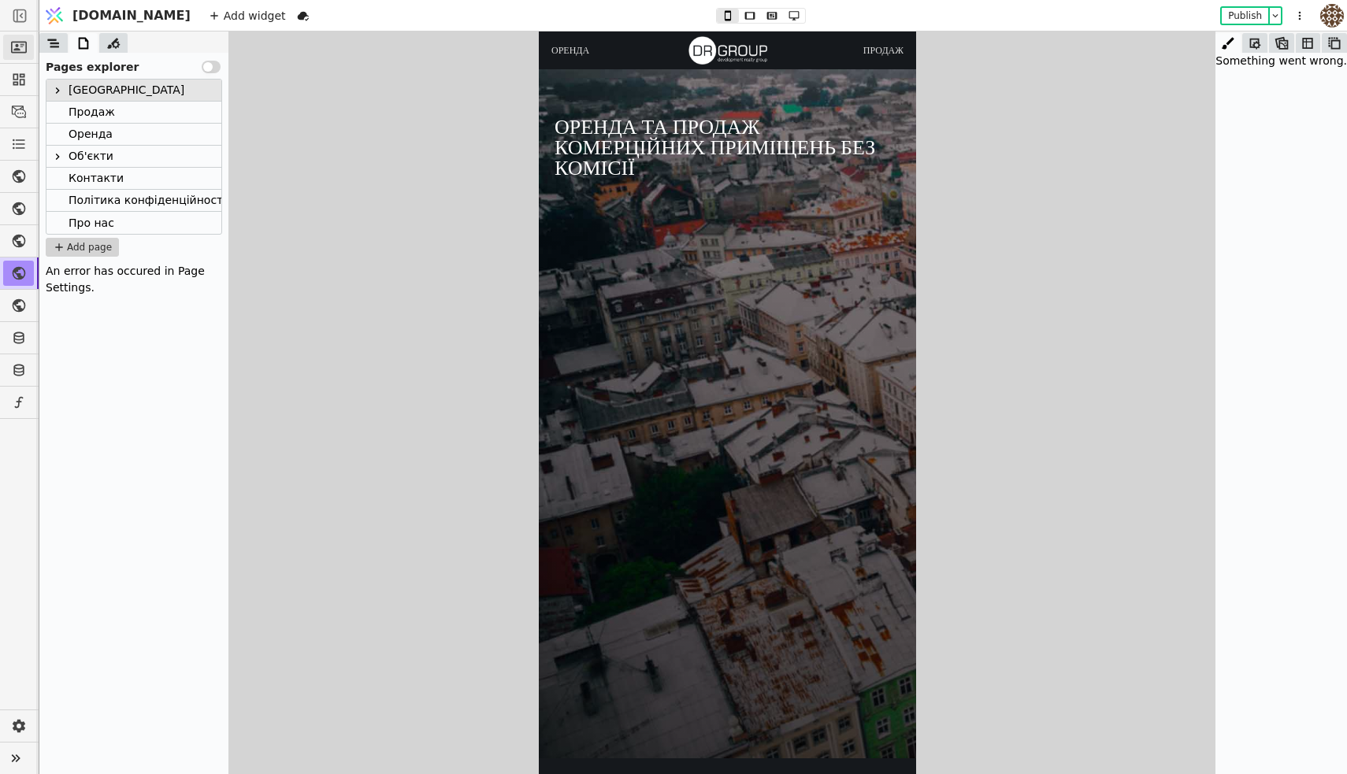
click at [19, 38] on link at bounding box center [18, 47] width 31 height 25
